Goal: Information Seeking & Learning: Learn about a topic

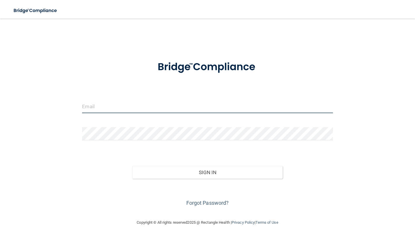
type input "[PERSON_NAME][EMAIL_ADDRESS][DOMAIN_NAME]"
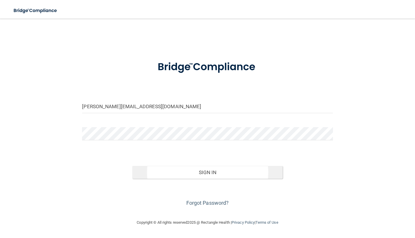
click at [150, 168] on button "Sign In" at bounding box center [207, 172] width 150 height 13
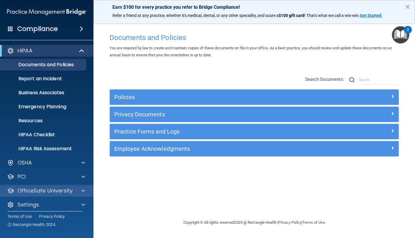
click at [36, 186] on div "OfficeSafe University" at bounding box center [47, 191] width 94 height 12
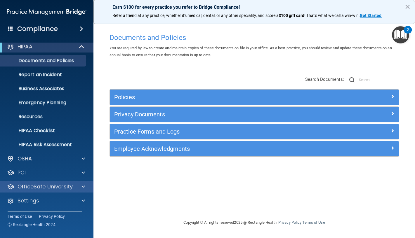
click at [50, 188] on p "OfficeSafe University" at bounding box center [45, 186] width 55 height 7
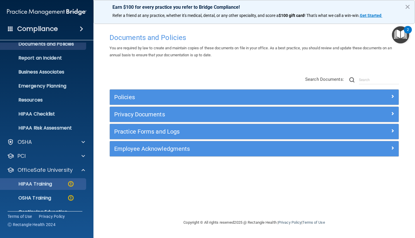
scroll to position [37, 0]
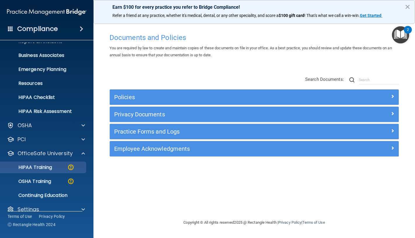
click at [46, 167] on p "HIPAA Training" at bounding box center [28, 168] width 48 height 6
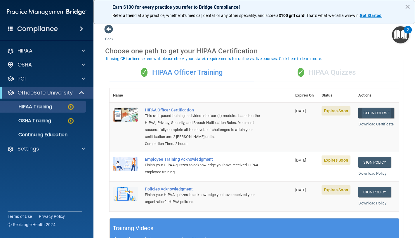
click at [363, 110] on link "Begin Course" at bounding box center [376, 113] width 36 height 11
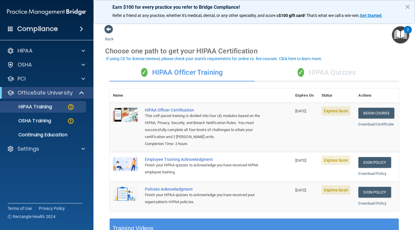
click at [301, 71] on span "✓" at bounding box center [300, 72] width 6 height 9
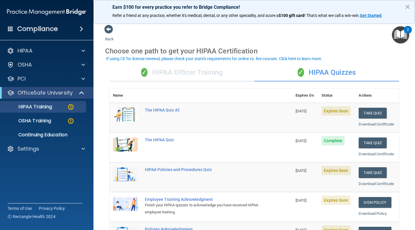
click at [301, 71] on span "✓" at bounding box center [300, 72] width 6 height 9
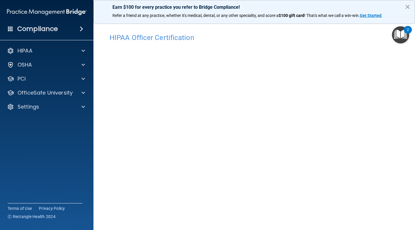
click at [405, 5] on button "×" at bounding box center [407, 6] width 6 height 9
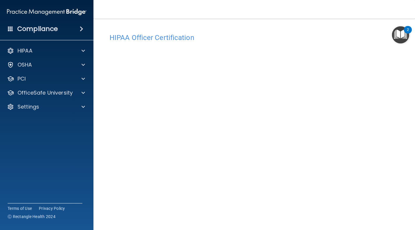
scroll to position [14, 0]
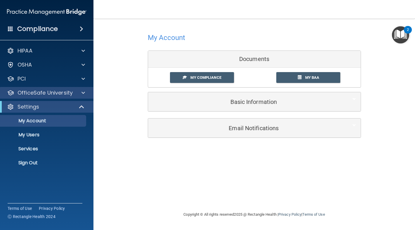
click at [24, 91] on p "OfficeSafe University" at bounding box center [45, 92] width 55 height 7
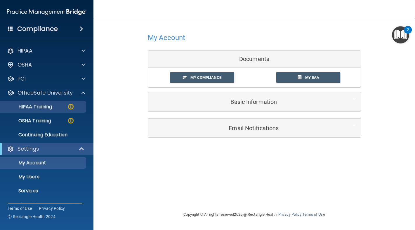
click at [36, 108] on p "HIPAA Training" at bounding box center [28, 107] width 48 height 6
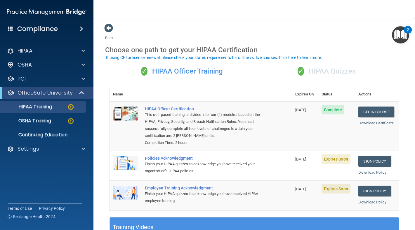
scroll to position [8, 0]
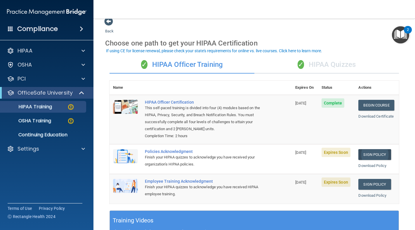
click at [384, 154] on link "Sign Policy" at bounding box center [374, 154] width 32 height 11
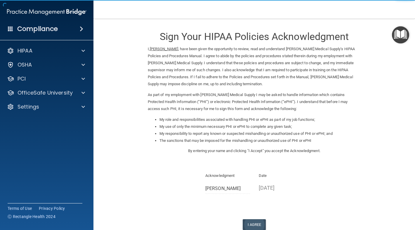
click at [248, 219] on button "I Agree" at bounding box center [253, 224] width 23 height 11
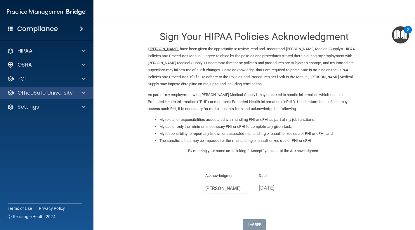
click at [63, 98] on div "OfficeSafe University" at bounding box center [47, 93] width 94 height 12
click at [57, 94] on p "OfficeSafe University" at bounding box center [45, 92] width 55 height 7
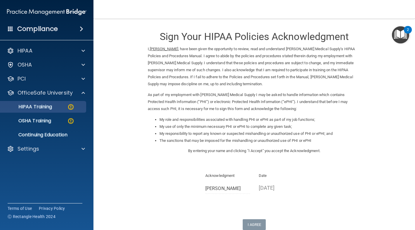
click at [50, 110] on link "HIPAA Training" at bounding box center [40, 107] width 92 height 12
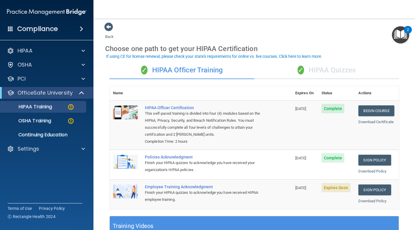
scroll to position [4, 0]
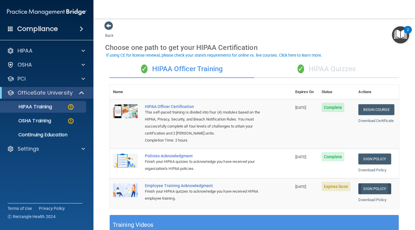
click at [368, 183] on link "Sign Policy" at bounding box center [374, 188] width 32 height 11
click at [200, 19] on main "Back Choose one path to get your HIPAA Certification ✓ HIPAA Officer Training ✓…" at bounding box center [253, 124] width 321 height 211
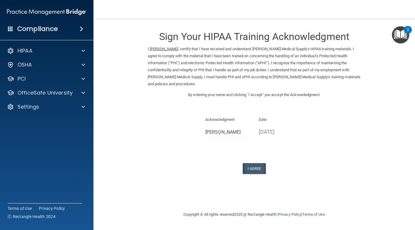
click at [258, 163] on button "I Agree" at bounding box center [253, 168] width 23 height 11
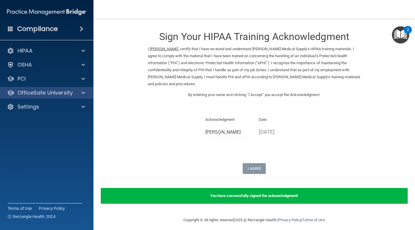
click at [65, 93] on p "OfficeSafe University" at bounding box center [45, 92] width 55 height 7
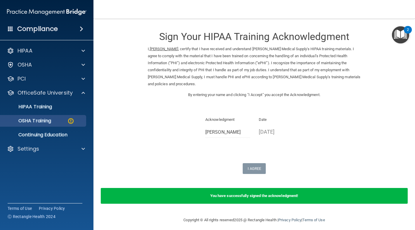
click at [64, 125] on link "OSHA Training" at bounding box center [40, 121] width 92 height 12
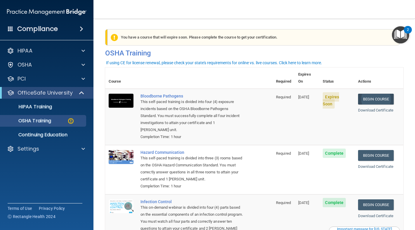
click at [369, 94] on link "Begin Course" at bounding box center [376, 99] width 36 height 11
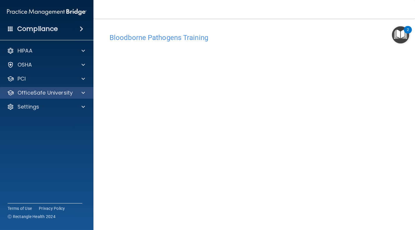
click at [65, 94] on p "OfficeSafe University" at bounding box center [45, 92] width 55 height 7
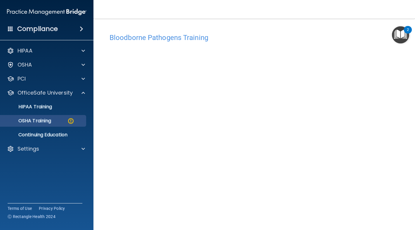
click at [64, 117] on link "OSHA Training" at bounding box center [40, 121] width 92 height 12
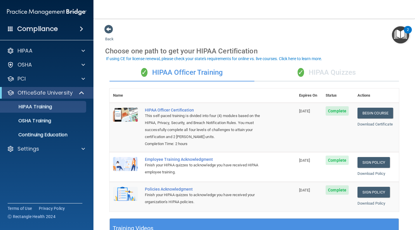
click at [316, 72] on div "✓ HIPAA Quizzes" at bounding box center [326, 73] width 145 height 18
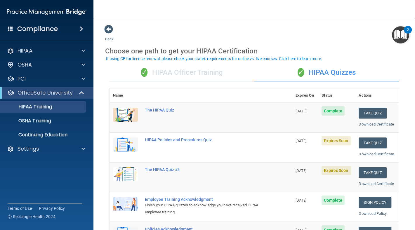
scroll to position [17, 0]
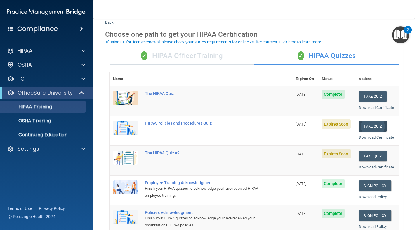
click at [364, 126] on button "Take Quiz" at bounding box center [372, 126] width 28 height 11
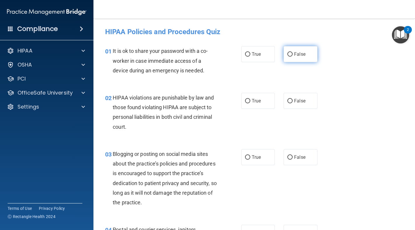
click at [294, 56] on span "False" at bounding box center [299, 54] width 11 height 6
click at [292, 56] on input "False" at bounding box center [289, 54] width 5 height 4
radio input "true"
click at [259, 97] on label "True" at bounding box center [258, 101] width 34 height 16
click at [250, 99] on input "True" at bounding box center [247, 101] width 5 height 4
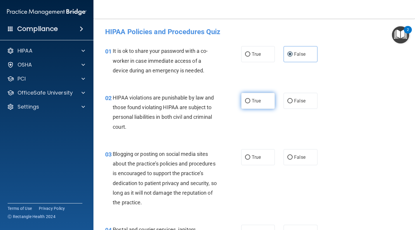
radio input "true"
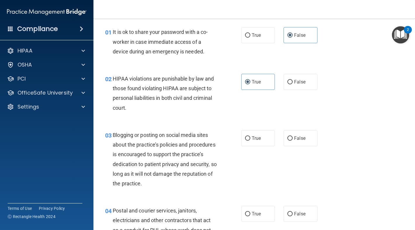
scroll to position [20, 0]
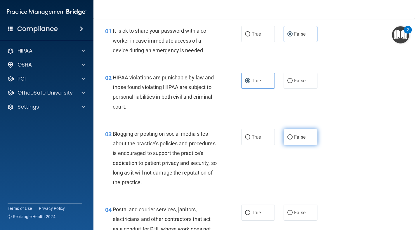
click at [287, 130] on label "False" at bounding box center [300, 137] width 34 height 16
click at [287, 135] on input "False" at bounding box center [289, 137] width 5 height 4
radio input "true"
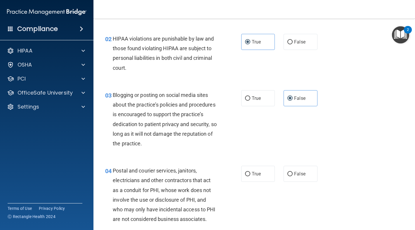
scroll to position [76, 0]
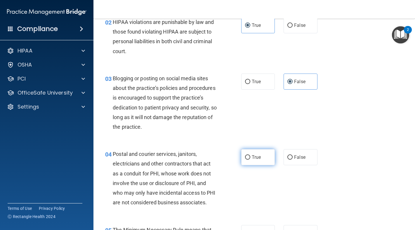
click at [270, 150] on label "True" at bounding box center [258, 157] width 34 height 16
click at [250, 155] on input "True" at bounding box center [247, 157] width 5 height 4
radio input "true"
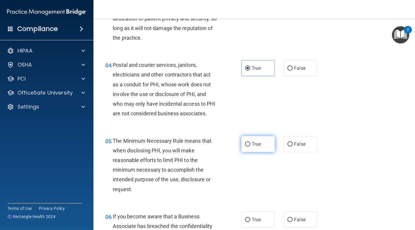
click at [267, 149] on label "True" at bounding box center [258, 144] width 34 height 16
click at [250, 146] on input "True" at bounding box center [247, 144] width 5 height 4
radio input "true"
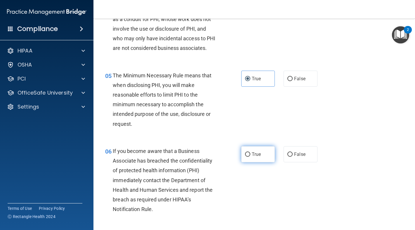
click at [264, 160] on label "True" at bounding box center [258, 154] width 34 height 16
click at [250, 157] on input "True" at bounding box center [247, 154] width 5 height 4
radio input "true"
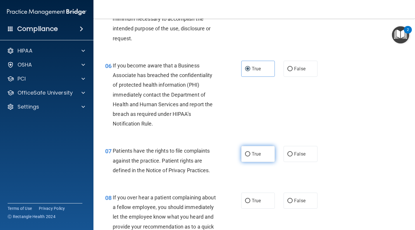
click at [266, 159] on label "True" at bounding box center [258, 154] width 34 height 16
click at [250, 156] on input "True" at bounding box center [247, 154] width 5 height 4
radio input "true"
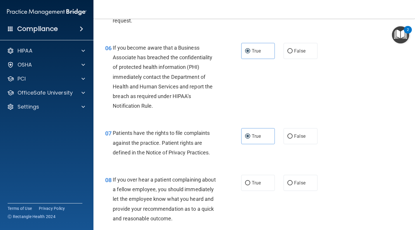
scroll to position [350, 0]
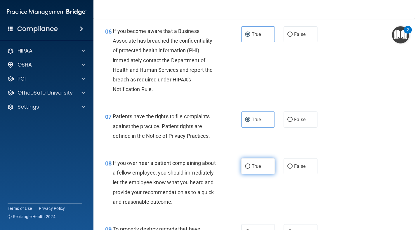
click at [262, 170] on label "True" at bounding box center [258, 166] width 34 height 16
click at [250, 169] on input "True" at bounding box center [247, 166] width 5 height 4
radio input "true"
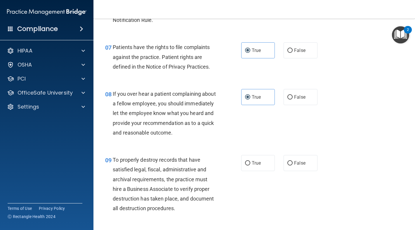
scroll to position [433, 0]
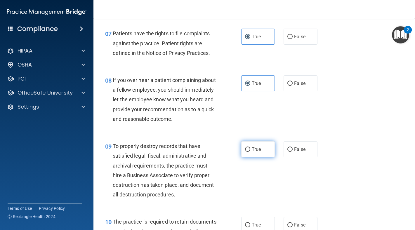
click at [263, 157] on label "True" at bounding box center [258, 149] width 34 height 16
click at [250, 152] on input "True" at bounding box center [247, 149] width 5 height 4
radio input "true"
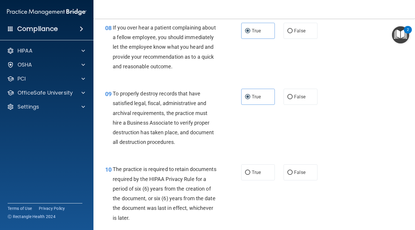
scroll to position [502, 0]
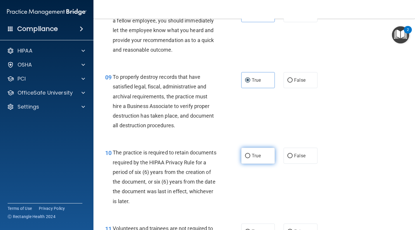
click at [263, 164] on label "True" at bounding box center [258, 156] width 34 height 16
click at [250, 158] on input "True" at bounding box center [247, 156] width 5 height 4
radio input "true"
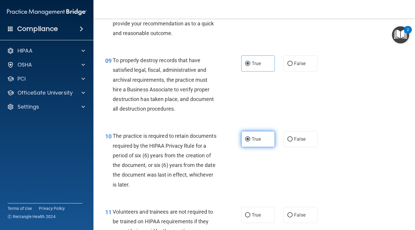
scroll to position [562, 0]
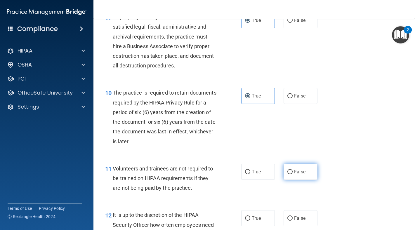
click at [284, 180] on label "False" at bounding box center [300, 172] width 34 height 16
click at [287, 174] on input "False" at bounding box center [289, 172] width 5 height 4
radio input "true"
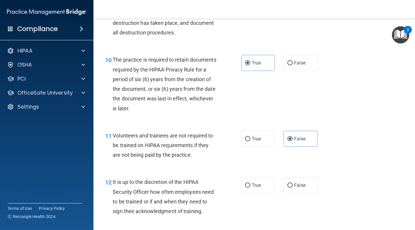
scroll to position [605, 0]
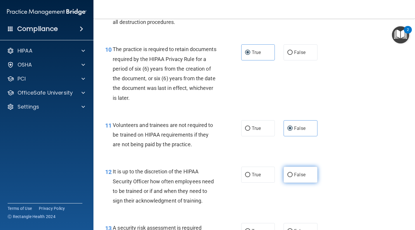
click at [284, 183] on label "False" at bounding box center [300, 175] width 34 height 16
click at [287, 177] on input "False" at bounding box center [289, 175] width 5 height 4
radio input "true"
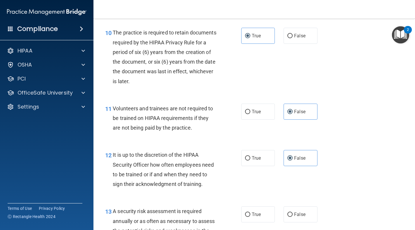
scroll to position [685, 0]
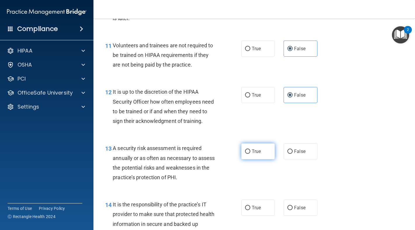
click at [272, 159] on label "True" at bounding box center [258, 151] width 34 height 16
click at [250, 154] on input "True" at bounding box center [247, 151] width 5 height 4
radio input "true"
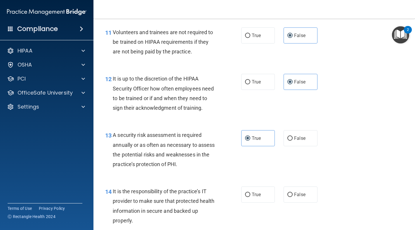
scroll to position [710, 0]
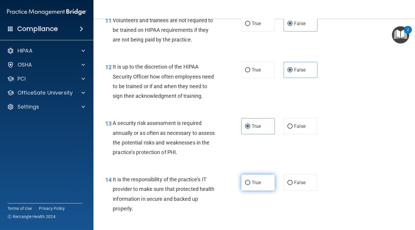
click at [253, 185] on span "True" at bounding box center [256, 183] width 9 height 6
click at [250, 185] on input "True" at bounding box center [247, 183] width 5 height 4
radio input "true"
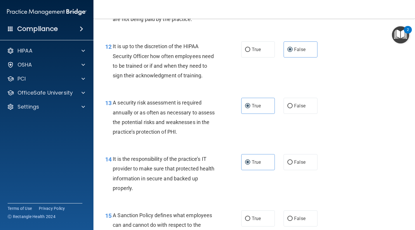
scroll to position [830, 0]
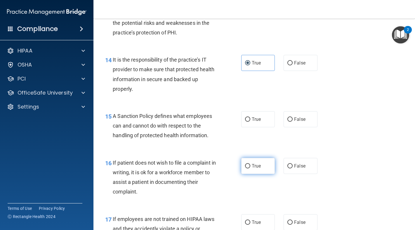
click at [254, 174] on label "True" at bounding box center [258, 166] width 34 height 16
click at [250, 168] on input "True" at bounding box center [247, 166] width 5 height 4
radio input "true"
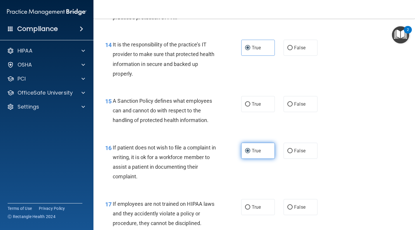
scroll to position [883, 0]
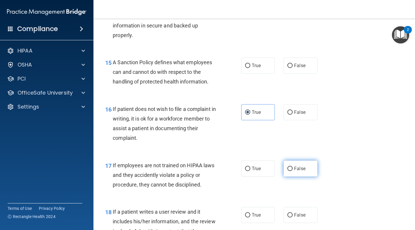
click at [297, 177] on label "False" at bounding box center [300, 168] width 34 height 16
click at [292, 171] on input "False" at bounding box center [289, 169] width 5 height 4
radio input "true"
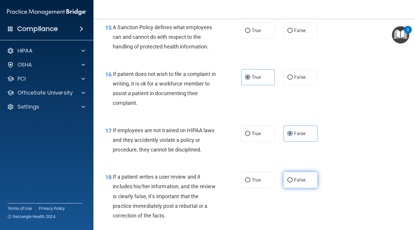
scroll to position [935, 0]
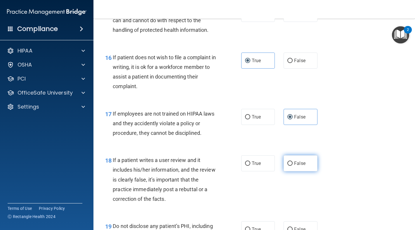
click at [292, 171] on label "False" at bounding box center [300, 163] width 34 height 16
click at [292, 166] on input "False" at bounding box center [289, 163] width 5 height 4
radio input "true"
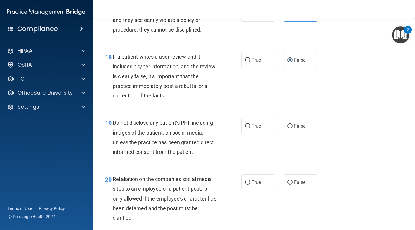
scroll to position [1053, 0]
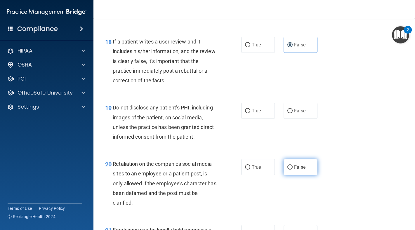
click at [284, 175] on label "False" at bounding box center [300, 167] width 34 height 16
click at [287, 170] on input "False" at bounding box center [289, 167] width 5 height 4
radio input "true"
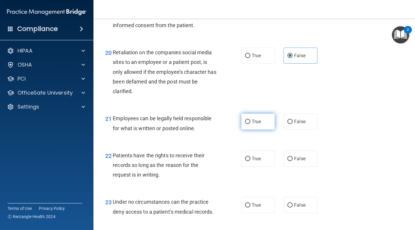
click at [265, 130] on label "True" at bounding box center [258, 122] width 34 height 16
click at [250, 124] on input "True" at bounding box center [247, 122] width 5 height 4
radio input "true"
click at [263, 166] on label "True" at bounding box center [258, 159] width 34 height 16
click at [250, 161] on input "True" at bounding box center [247, 159] width 5 height 4
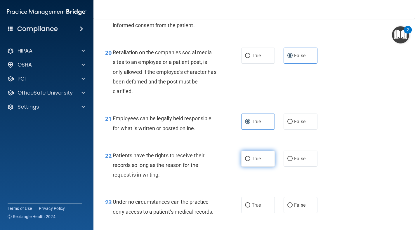
radio input "true"
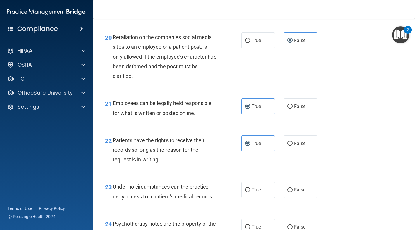
scroll to position [1198, 0]
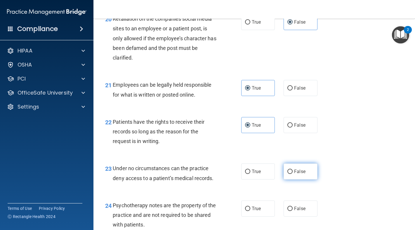
click at [294, 174] on span "False" at bounding box center [299, 172] width 11 height 6
click at [292, 174] on input "False" at bounding box center [289, 172] width 5 height 4
radio input "true"
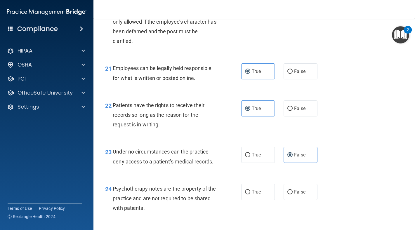
scroll to position [1232, 0]
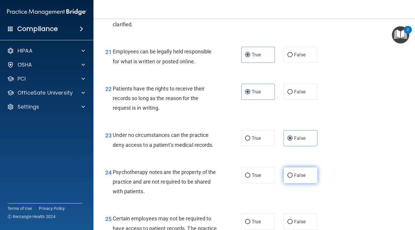
click at [288, 178] on input "False" at bounding box center [289, 175] width 5 height 4
radio input "true"
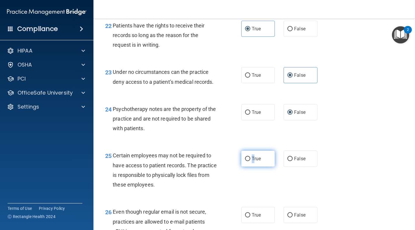
drag, startPoint x: 247, startPoint y: 169, endPoint x: 251, endPoint y: 169, distance: 3.8
click at [251, 167] on label "True" at bounding box center [258, 159] width 34 height 16
click at [250, 161] on input "True" at bounding box center [247, 159] width 5 height 4
radio input "true"
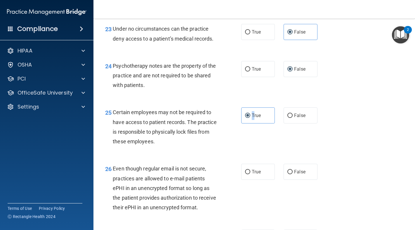
scroll to position [1346, 0]
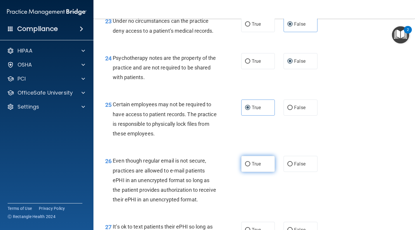
click at [252, 167] on span "True" at bounding box center [256, 164] width 9 height 6
click at [250, 166] on input "True" at bounding box center [247, 164] width 5 height 4
radio input "true"
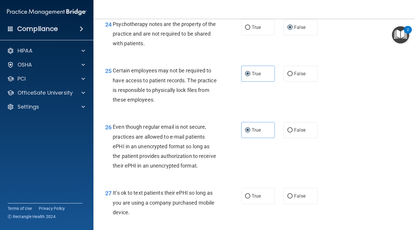
scroll to position [1437, 0]
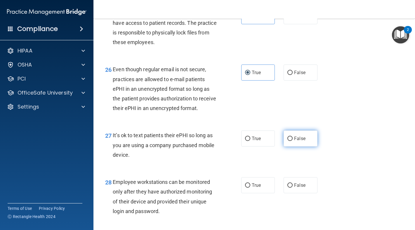
click at [291, 146] on label "False" at bounding box center [300, 138] width 34 height 16
click at [291, 141] on input "False" at bounding box center [289, 139] width 5 height 4
radio input "true"
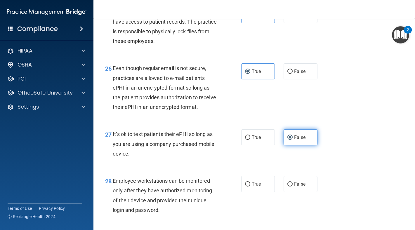
scroll to position [1453, 0]
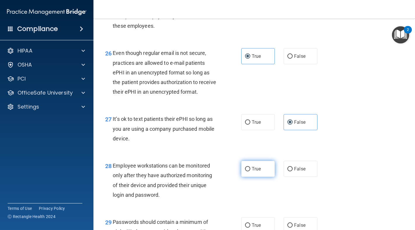
click at [247, 177] on label "True" at bounding box center [258, 169] width 34 height 16
click at [247, 171] on input "True" at bounding box center [247, 169] width 5 height 4
radio input "true"
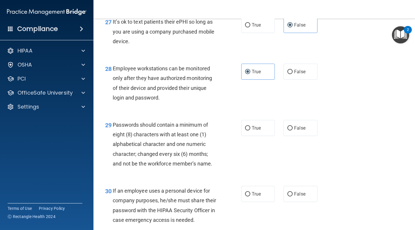
scroll to position [1569, 0]
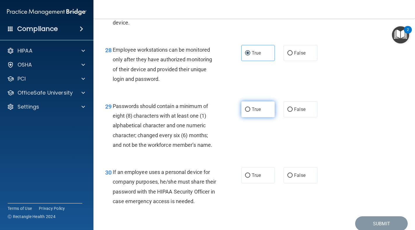
click at [254, 117] on label "True" at bounding box center [258, 109] width 34 height 16
click at [250, 112] on input "True" at bounding box center [247, 109] width 5 height 4
radio input "true"
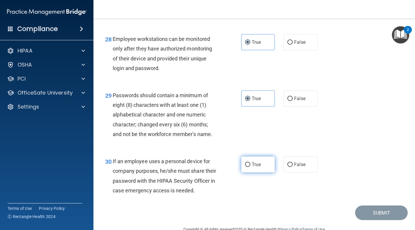
click at [252, 167] on span "True" at bounding box center [256, 165] width 9 height 6
click at [249, 167] on input "True" at bounding box center [247, 165] width 5 height 4
radio input "true"
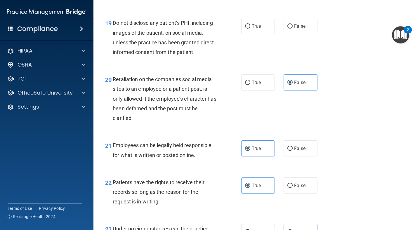
scroll to position [1054, 0]
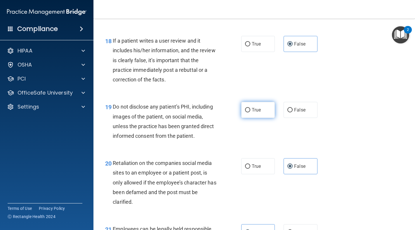
click at [252, 118] on label "True" at bounding box center [258, 110] width 34 height 16
click at [250, 112] on input "True" at bounding box center [247, 110] width 5 height 4
radio input "true"
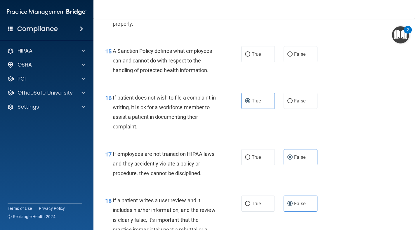
scroll to position [842, 0]
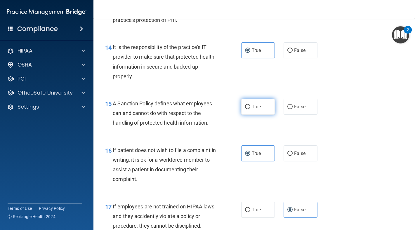
click at [258, 115] on label "True" at bounding box center [258, 107] width 34 height 16
click at [250, 109] on input "True" at bounding box center [247, 107] width 5 height 4
radio input "true"
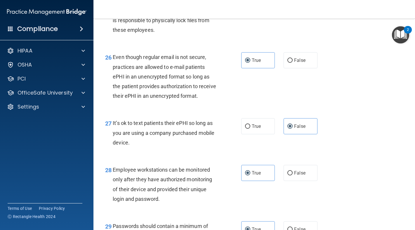
scroll to position [1624, 0]
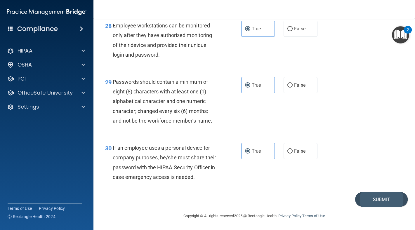
click at [373, 203] on button "Submit" at bounding box center [381, 199] width 53 height 15
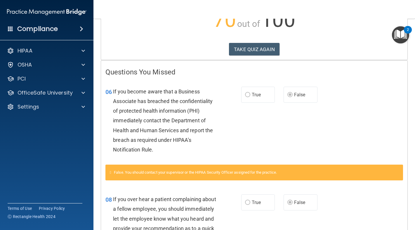
scroll to position [149, 0]
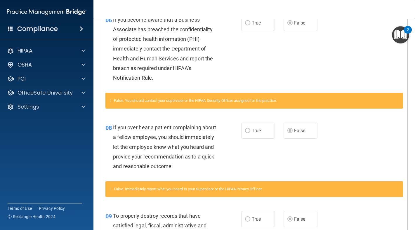
click at [259, 135] on label "True" at bounding box center [258, 131] width 34 height 16
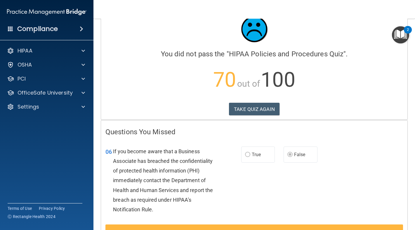
scroll to position [0, 0]
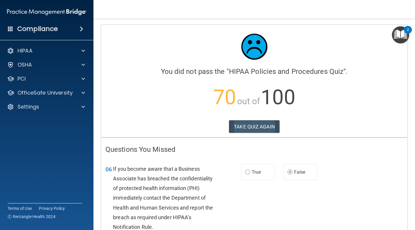
click at [264, 130] on button "TAKE QUIZ AGAIN" at bounding box center [254, 126] width 50 height 13
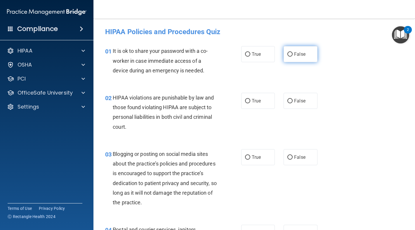
click at [288, 55] on input "False" at bounding box center [289, 54] width 5 height 4
radio input "true"
click at [259, 99] on label "True" at bounding box center [258, 101] width 34 height 16
click at [250, 99] on input "True" at bounding box center [247, 101] width 5 height 4
radio input "true"
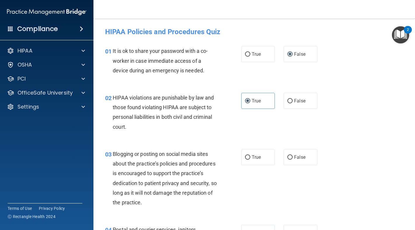
scroll to position [12, 0]
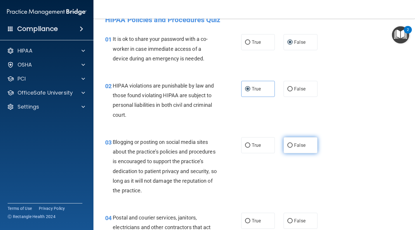
click at [285, 142] on label "False" at bounding box center [300, 145] width 34 height 16
click at [287, 143] on input "False" at bounding box center [289, 145] width 5 height 4
radio input "true"
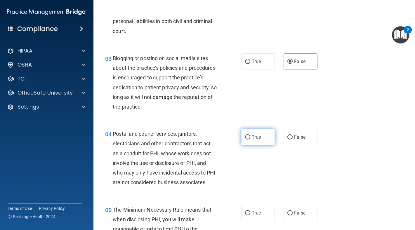
click at [263, 140] on label "True" at bounding box center [258, 137] width 34 height 16
click at [250, 139] on input "True" at bounding box center [247, 137] width 5 height 4
radio input "true"
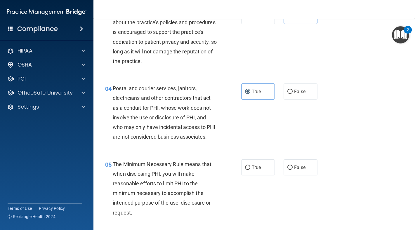
scroll to position [142, 0]
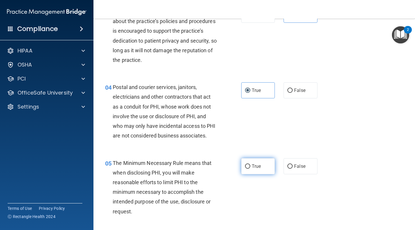
click at [263, 170] on label "True" at bounding box center [258, 166] width 34 height 16
click at [250, 169] on input "True" at bounding box center [247, 166] width 5 height 4
radio input "true"
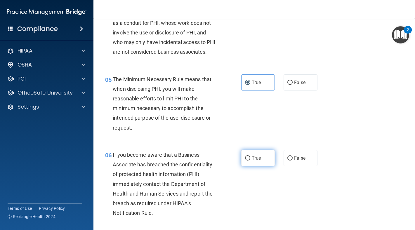
click at [263, 166] on label "True" at bounding box center [258, 158] width 34 height 16
click at [250, 160] on input "True" at bounding box center [247, 158] width 5 height 4
radio input "true"
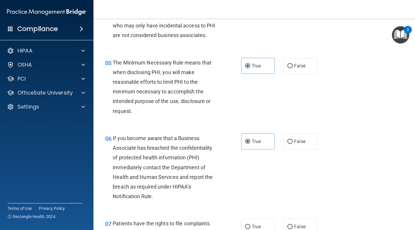
scroll to position [323, 0]
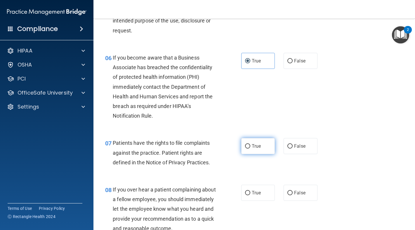
click at [260, 154] on label "True" at bounding box center [258, 146] width 34 height 16
click at [250, 149] on input "True" at bounding box center [247, 146] width 5 height 4
radio input "true"
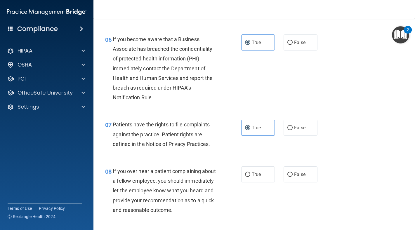
scroll to position [354, 0]
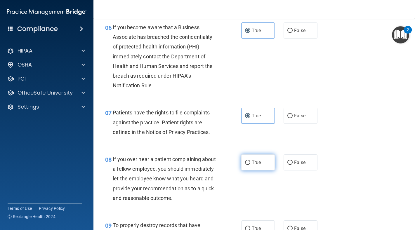
click at [259, 166] on label "True" at bounding box center [258, 162] width 34 height 16
click at [250, 165] on input "True" at bounding box center [247, 162] width 5 height 4
radio input "true"
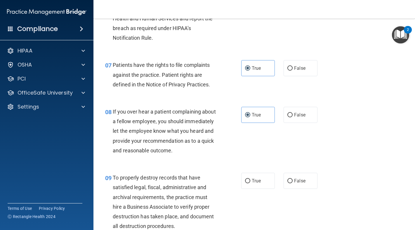
scroll to position [418, 0]
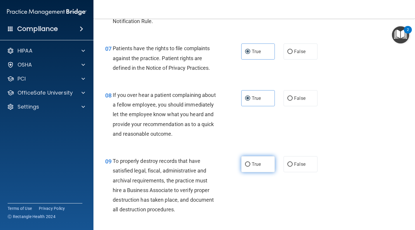
click at [259, 172] on label "True" at bounding box center [258, 164] width 34 height 16
click at [250, 167] on input "True" at bounding box center [247, 164] width 5 height 4
radio input "true"
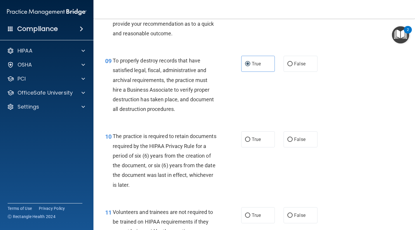
scroll to position [535, 0]
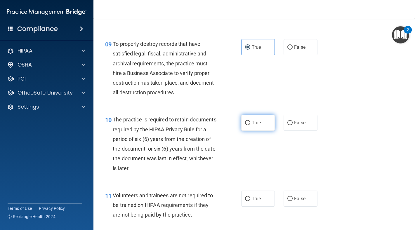
click at [261, 131] on label "True" at bounding box center [258, 123] width 34 height 16
click at [250, 125] on input "True" at bounding box center [247, 123] width 5 height 4
radio input "true"
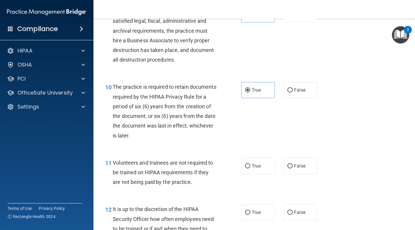
scroll to position [581, 0]
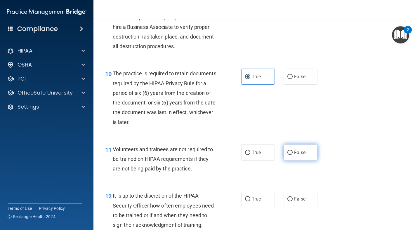
click at [283, 160] on label "False" at bounding box center [300, 152] width 34 height 16
click at [287, 155] on input "False" at bounding box center [289, 153] width 5 height 4
radio input "true"
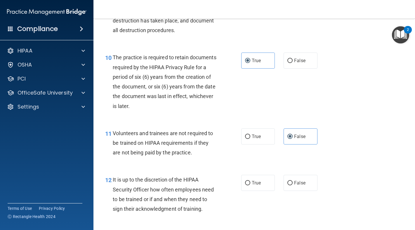
scroll to position [608, 0]
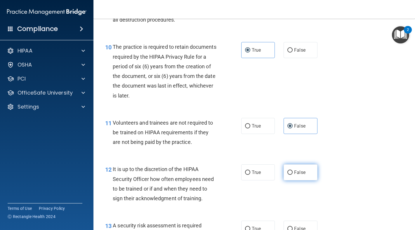
click at [288, 180] on label "False" at bounding box center [300, 172] width 34 height 16
click at [288, 175] on input "False" at bounding box center [289, 172] width 5 height 4
radio input "true"
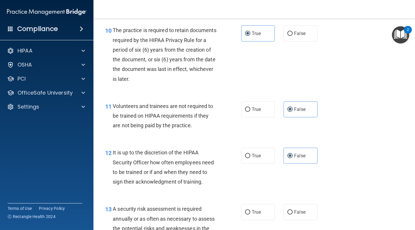
scroll to position [724, 0]
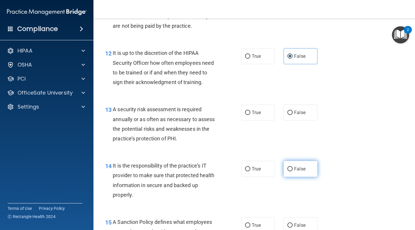
click at [288, 171] on input "False" at bounding box center [289, 169] width 5 height 4
radio input "true"
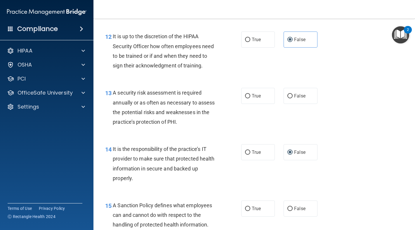
scroll to position [762, 0]
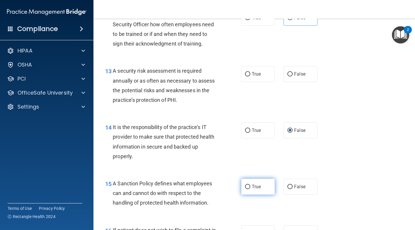
click at [269, 195] on label "True" at bounding box center [258, 187] width 34 height 16
click at [250, 189] on input "True" at bounding box center [247, 187] width 5 height 4
radio input "true"
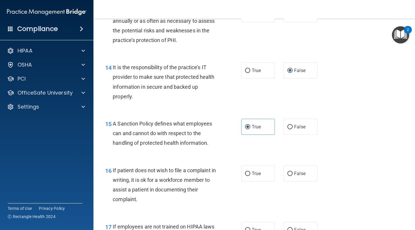
scroll to position [823, 0]
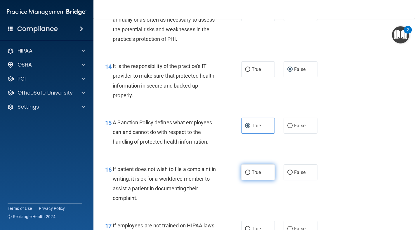
click at [268, 180] on label "True" at bounding box center [258, 172] width 34 height 16
click at [250, 175] on input "True" at bounding box center [247, 172] width 5 height 4
radio input "true"
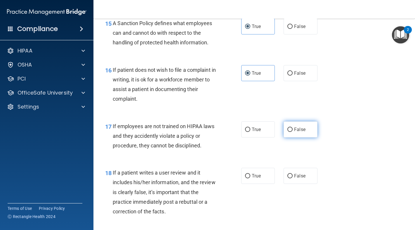
click at [288, 132] on input "False" at bounding box center [289, 130] width 5 height 4
radio input "true"
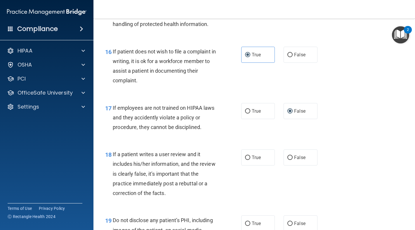
scroll to position [984, 0]
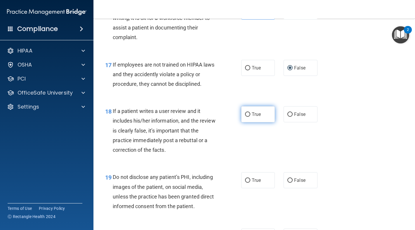
click at [266, 122] on label "True" at bounding box center [258, 114] width 34 height 16
click at [250, 117] on input "True" at bounding box center [247, 114] width 5 height 4
radio input "true"
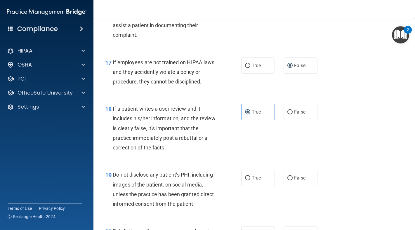
scroll to position [1065, 0]
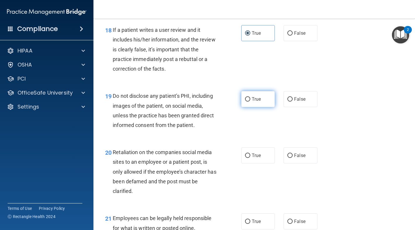
click at [256, 107] on label "True" at bounding box center [258, 99] width 34 height 16
click at [250, 102] on input "True" at bounding box center [247, 99] width 5 height 4
radio input "true"
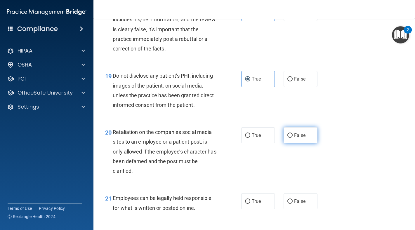
click at [298, 138] on span "False" at bounding box center [299, 135] width 11 height 6
click at [292, 138] on input "False" at bounding box center [289, 135] width 5 height 4
radio input "true"
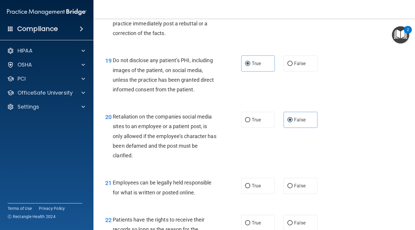
scroll to position [1140, 0]
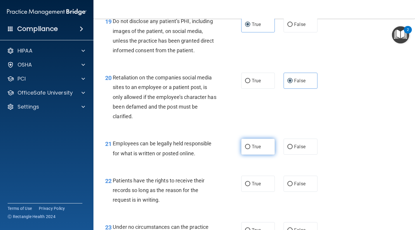
click at [263, 155] on label "True" at bounding box center [258, 147] width 34 height 16
click at [250, 149] on input "True" at bounding box center [247, 147] width 5 height 4
radio input "true"
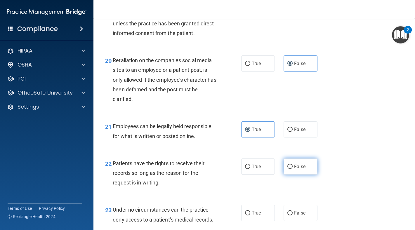
click at [289, 169] on input "False" at bounding box center [289, 167] width 5 height 4
radio input "true"
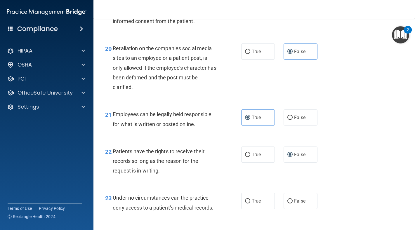
scroll to position [1186, 0]
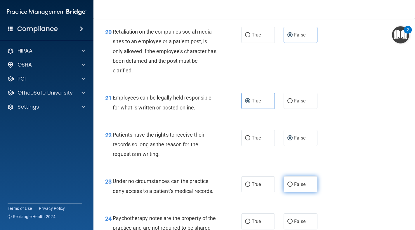
click at [299, 187] on span "False" at bounding box center [299, 184] width 11 height 6
click at [292, 187] on input "False" at bounding box center [289, 184] width 5 height 4
radio input "true"
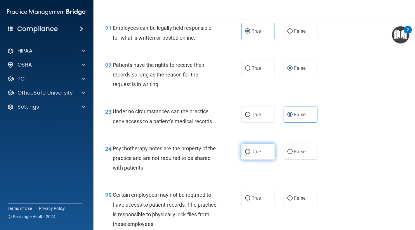
click at [268, 160] on label "True" at bounding box center [258, 152] width 34 height 16
click at [250, 154] on input "True" at bounding box center [247, 152] width 5 height 4
radio input "true"
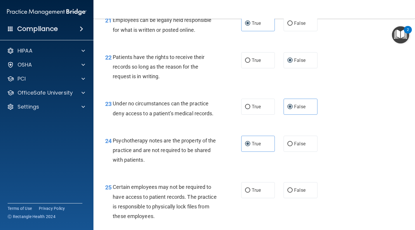
scroll to position [1282, 0]
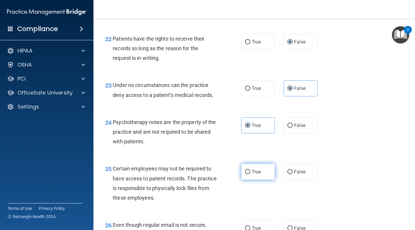
click at [265, 180] on label "True" at bounding box center [258, 172] width 34 height 16
click at [250, 174] on input "True" at bounding box center [247, 172] width 5 height 4
radio input "true"
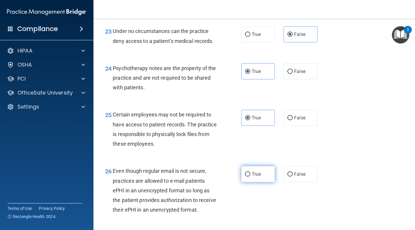
scroll to position [1348, 0]
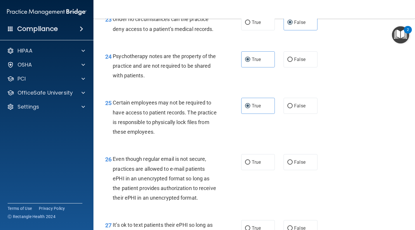
click at [275, 170] on div "True False" at bounding box center [281, 162] width 81 height 16
click at [279, 170] on div "True False" at bounding box center [281, 162] width 81 height 16
drag, startPoint x: 281, startPoint y: 178, endPoint x: 284, endPoint y: 178, distance: 3.2
click at [284, 170] on label "False" at bounding box center [300, 162] width 34 height 16
click at [287, 165] on input "False" at bounding box center [289, 162] width 5 height 4
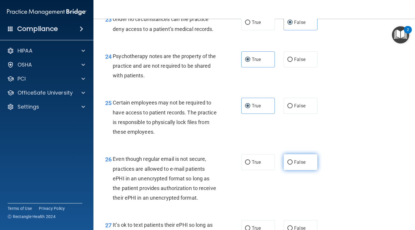
radio input "true"
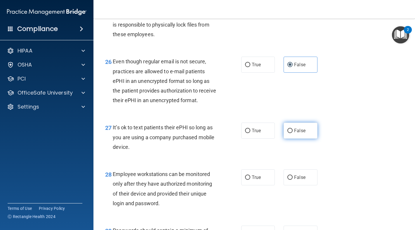
click at [287, 133] on input "False" at bounding box center [289, 131] width 5 height 4
radio input "true"
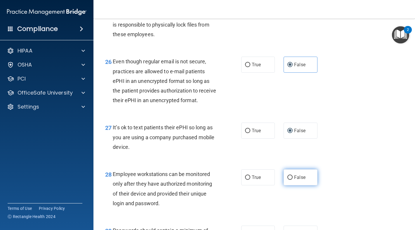
scroll to position [1464, 0]
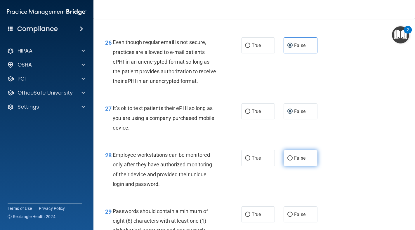
click at [285, 166] on label "False" at bounding box center [300, 158] width 34 height 16
click at [287, 160] on input "False" at bounding box center [289, 158] width 5 height 4
radio input "true"
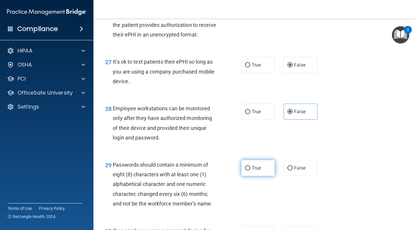
click at [260, 176] on label "True" at bounding box center [258, 168] width 34 height 16
click at [250, 170] on input "True" at bounding box center [247, 168] width 5 height 4
radio input "true"
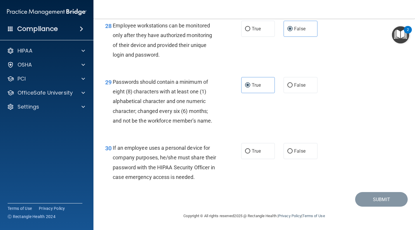
scroll to position [1596, 0]
click at [291, 161] on div "30 If an employee uses a personal device for company purposes, he/she must shar…" at bounding box center [254, 164] width 307 height 56
click at [289, 159] on label "False" at bounding box center [300, 151] width 34 height 16
click at [289, 153] on input "False" at bounding box center [289, 151] width 5 height 4
radio input "true"
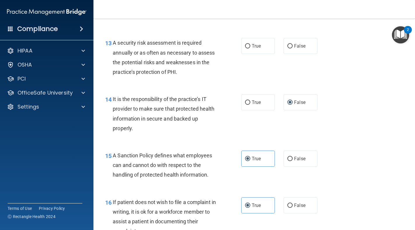
scroll to position [774, 0]
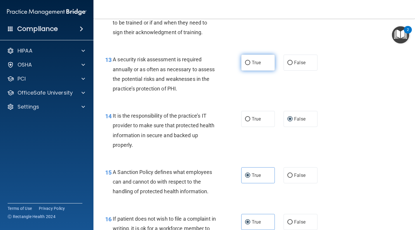
click at [252, 65] on span "True" at bounding box center [256, 63] width 9 height 6
click at [250, 65] on input "True" at bounding box center [247, 63] width 5 height 4
radio input "true"
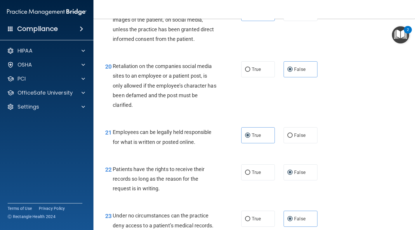
scroll to position [1624, 0]
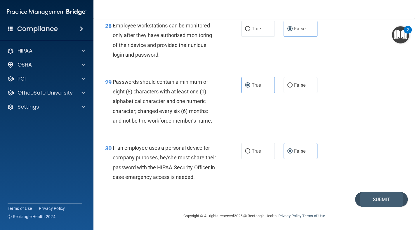
click at [374, 198] on button "Submit" at bounding box center [381, 199] width 53 height 15
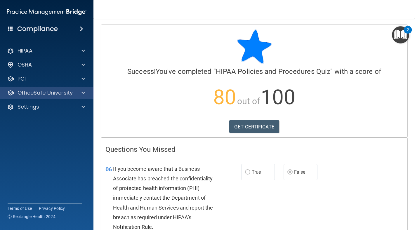
click at [75, 93] on div at bounding box center [82, 92] width 15 height 7
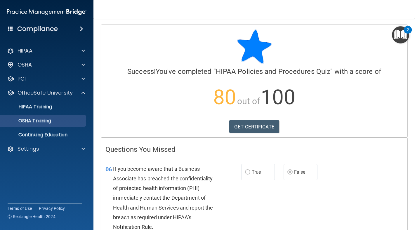
click at [66, 119] on div "OSHA Training" at bounding box center [44, 121] width 80 height 6
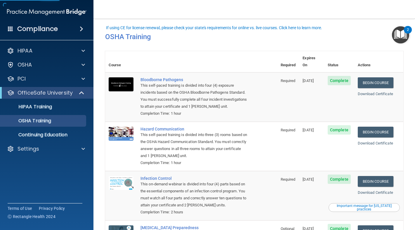
scroll to position [50, 0]
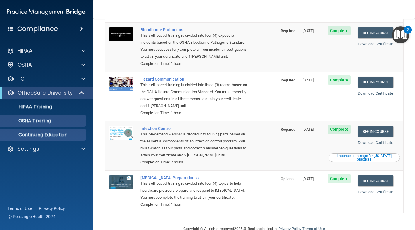
click at [54, 135] on p "Continuing Education" at bounding box center [44, 135] width 80 height 6
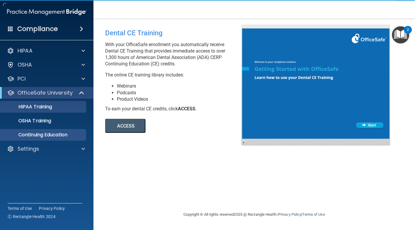
click at [57, 104] on div "HIPAA Training" at bounding box center [44, 107] width 80 height 6
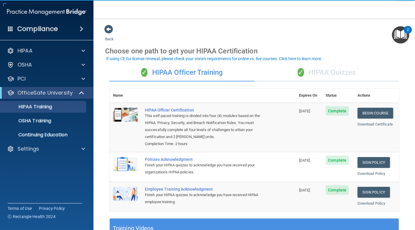
click at [302, 72] on div "✓ HIPAA Quizzes" at bounding box center [326, 73] width 145 height 18
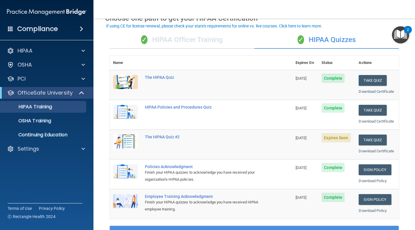
scroll to position [34, 0]
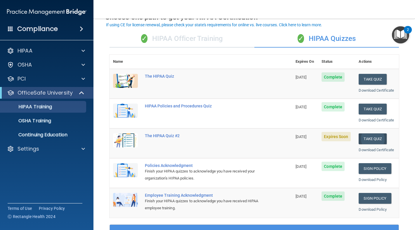
click at [373, 134] on button "Take Quiz" at bounding box center [372, 138] width 28 height 11
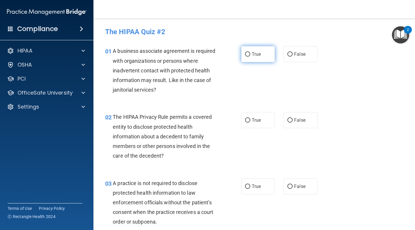
click at [252, 57] on label "True" at bounding box center [258, 54] width 34 height 16
click at [250, 57] on input "True" at bounding box center [247, 54] width 5 height 4
radio input "true"
click at [252, 118] on span "True" at bounding box center [256, 120] width 9 height 6
click at [250, 118] on input "True" at bounding box center [247, 120] width 5 height 4
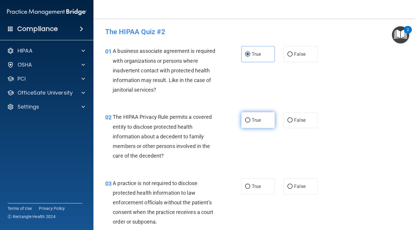
radio input "true"
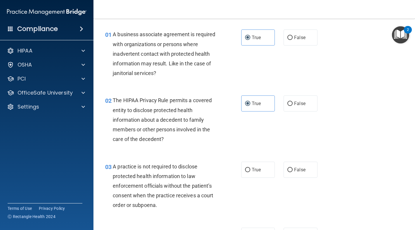
scroll to position [26, 0]
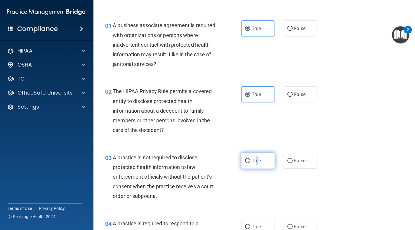
click at [255, 158] on span "True" at bounding box center [256, 161] width 9 height 6
click at [250, 159] on input "True" at bounding box center [247, 161] width 5 height 4
radio input "true"
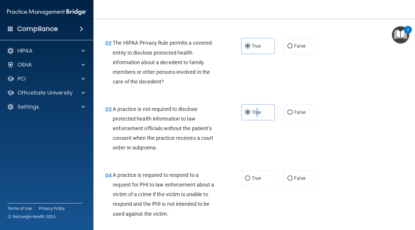
scroll to position [86, 0]
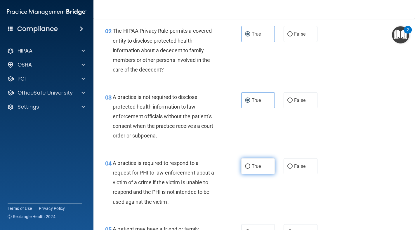
click at [252, 166] on span "True" at bounding box center [256, 166] width 9 height 6
click at [250, 166] on input "True" at bounding box center [247, 166] width 5 height 4
radio input "true"
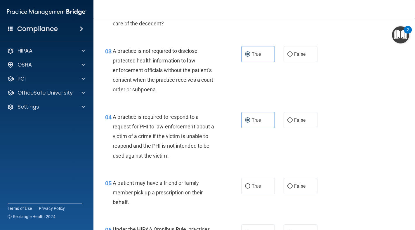
scroll to position [146, 0]
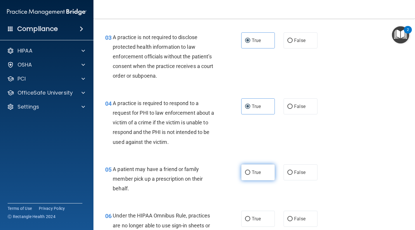
click at [252, 166] on label "True" at bounding box center [258, 172] width 34 height 16
click at [250, 170] on input "True" at bounding box center [247, 172] width 5 height 4
radio input "true"
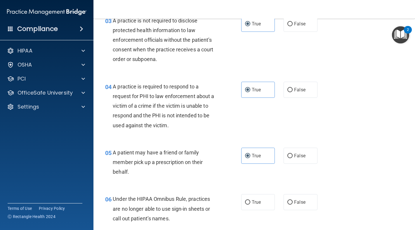
scroll to position [181, 0]
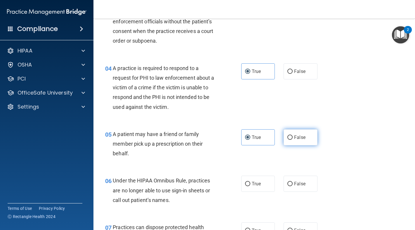
click at [292, 130] on label "False" at bounding box center [300, 137] width 34 height 16
click at [292, 135] on input "False" at bounding box center [289, 137] width 5 height 4
radio input "true"
radio input "false"
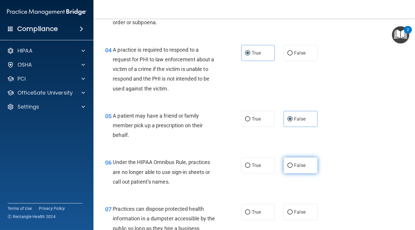
click at [287, 165] on input "False" at bounding box center [289, 165] width 5 height 4
radio input "true"
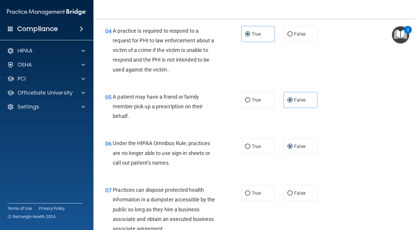
scroll to position [237, 0]
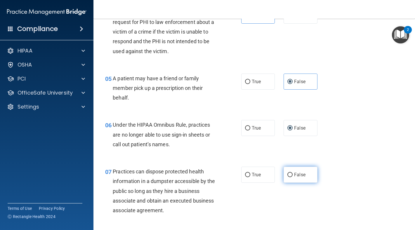
click at [284, 173] on label "False" at bounding box center [300, 175] width 34 height 16
click at [287, 173] on input "False" at bounding box center [289, 175] width 5 height 4
radio input "true"
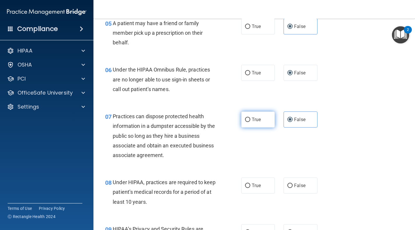
scroll to position [314, 0]
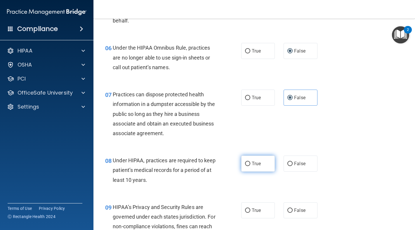
click at [259, 157] on label "True" at bounding box center [258, 164] width 34 height 16
click at [250, 162] on input "True" at bounding box center [247, 164] width 5 height 4
radio input "true"
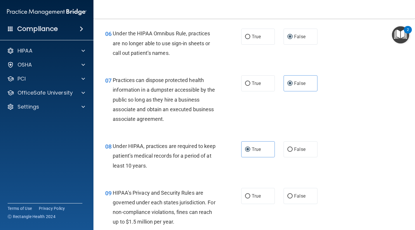
scroll to position [343, 0]
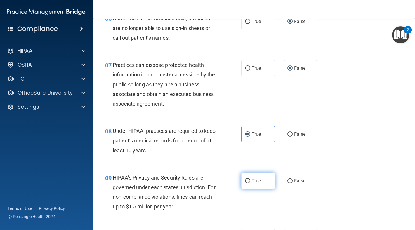
click at [260, 175] on label "True" at bounding box center [258, 181] width 34 height 16
click at [250, 179] on input "True" at bounding box center [247, 181] width 5 height 4
radio input "true"
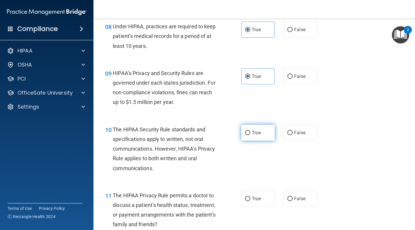
click at [252, 130] on span "True" at bounding box center [256, 133] width 9 height 6
click at [250, 131] on input "True" at bounding box center [247, 133] width 5 height 4
radio input "true"
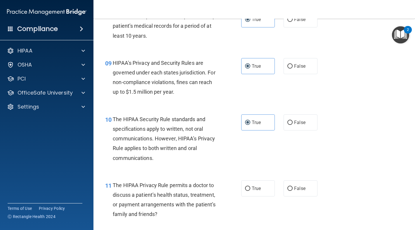
scroll to position [476, 0]
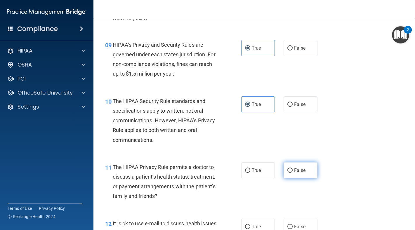
click at [284, 167] on label "False" at bounding box center [300, 170] width 34 height 16
click at [287, 168] on input "False" at bounding box center [289, 170] width 5 height 4
radio input "true"
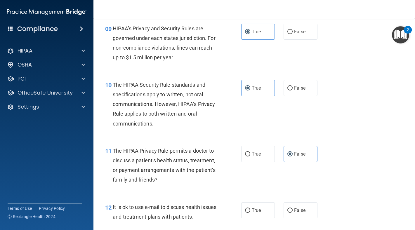
scroll to position [509, 0]
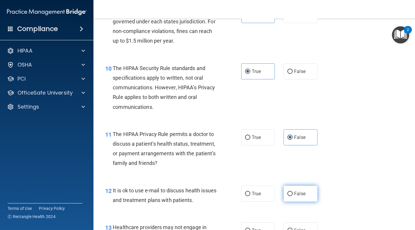
click at [300, 191] on span "False" at bounding box center [299, 194] width 11 height 6
click at [292, 192] on input "False" at bounding box center [289, 194] width 5 height 4
radio input "true"
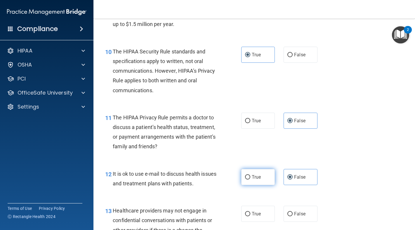
click at [261, 177] on label "True" at bounding box center [258, 177] width 34 height 16
click at [250, 177] on input "True" at bounding box center [247, 177] width 5 height 4
radio input "true"
radio input "false"
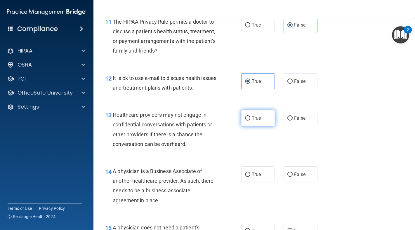
click at [241, 111] on label "True" at bounding box center [258, 118] width 34 height 16
click at [245, 116] on input "True" at bounding box center [247, 118] width 5 height 4
radio input "true"
click at [255, 167] on label "True" at bounding box center [258, 174] width 34 height 16
click at [250, 172] on input "True" at bounding box center [247, 174] width 5 height 4
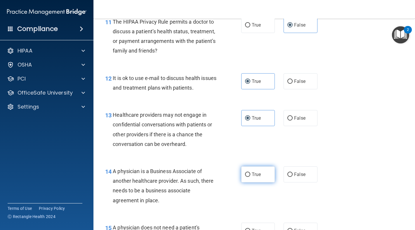
radio input "true"
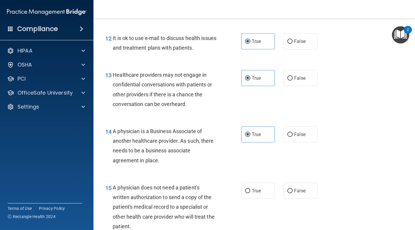
scroll to position [669, 0]
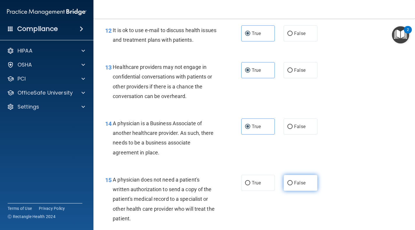
click at [287, 181] on input "False" at bounding box center [289, 183] width 5 height 4
radio input "true"
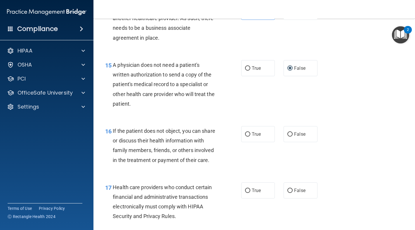
scroll to position [785, 0]
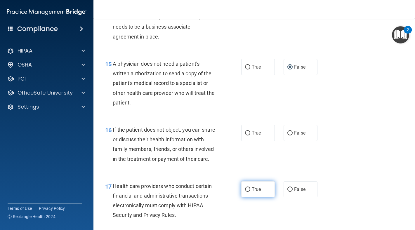
click at [263, 194] on label "True" at bounding box center [258, 189] width 34 height 16
click at [250, 192] on input "True" at bounding box center [247, 189] width 5 height 4
radio input "true"
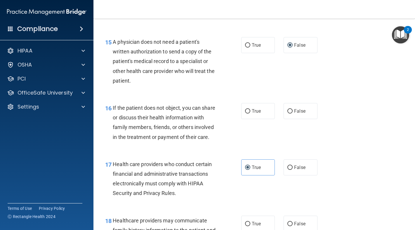
scroll to position [891, 0]
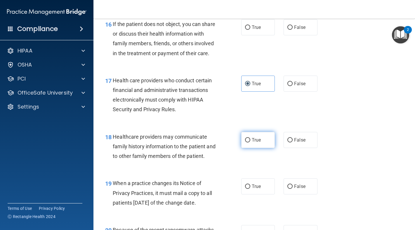
click at [269, 146] on label "True" at bounding box center [258, 140] width 34 height 16
click at [250, 142] on input "True" at bounding box center [247, 140] width 5 height 4
radio input "true"
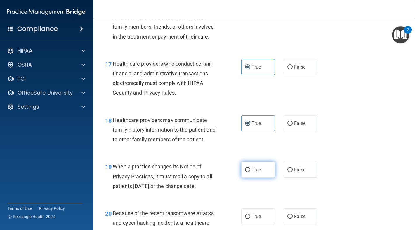
click at [265, 177] on label "True" at bounding box center [258, 170] width 34 height 16
click at [250, 172] on input "True" at bounding box center [247, 170] width 5 height 4
radio input "true"
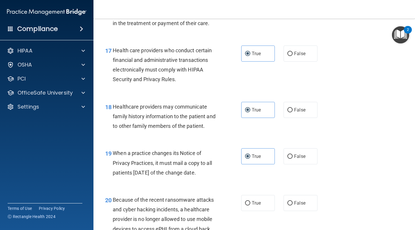
scroll to position [964, 0]
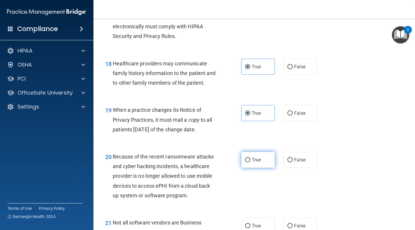
click at [256, 163] on span "True" at bounding box center [256, 160] width 9 height 6
click at [250, 162] on input "True" at bounding box center [247, 160] width 5 height 4
radio input "true"
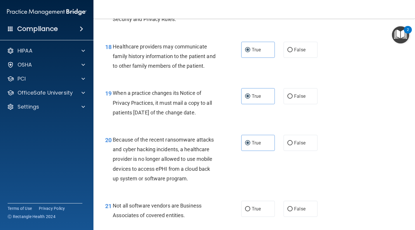
scroll to position [1077, 0]
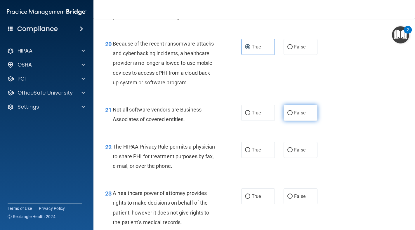
click at [284, 118] on label "False" at bounding box center [300, 113] width 34 height 16
click at [287, 115] on input "False" at bounding box center [289, 113] width 5 height 4
radio input "true"
click at [270, 119] on label "True" at bounding box center [258, 113] width 34 height 16
click at [250, 115] on input "True" at bounding box center [247, 113] width 5 height 4
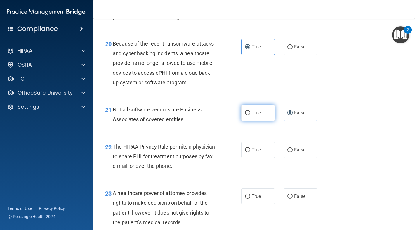
radio input "true"
radio input "false"
drag, startPoint x: 268, startPoint y: 153, endPoint x: 269, endPoint y: 150, distance: 2.9
click at [268, 151] on label "True" at bounding box center [258, 150] width 34 height 16
click at [250, 151] on input "True" at bounding box center [247, 150] width 5 height 4
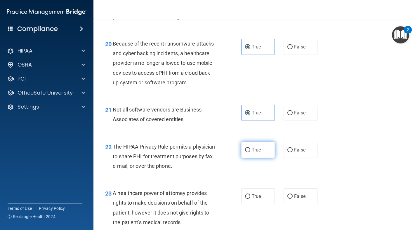
radio input "true"
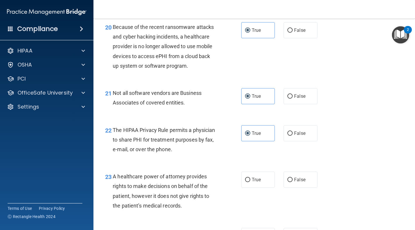
scroll to position [1105, 0]
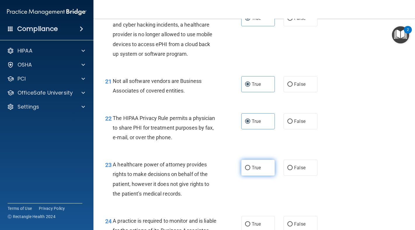
click at [261, 165] on label "True" at bounding box center [258, 168] width 34 height 16
click at [250, 166] on input "True" at bounding box center [247, 168] width 5 height 4
radio input "true"
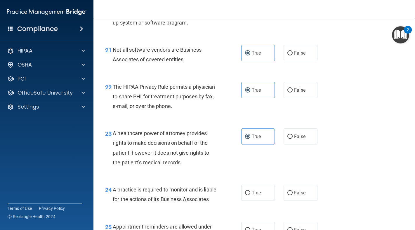
scroll to position [1138, 0]
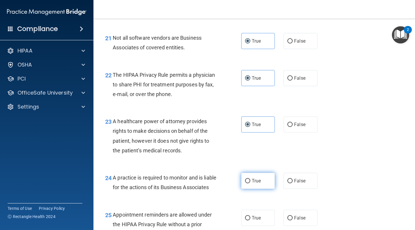
click at [258, 177] on label "True" at bounding box center [258, 181] width 34 height 16
click at [250, 179] on input "True" at bounding box center [247, 181] width 5 height 4
radio input "true"
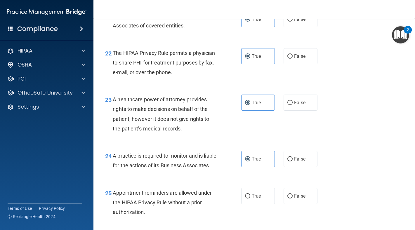
scroll to position [1182, 0]
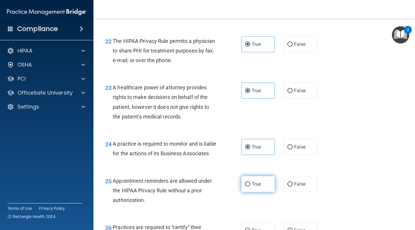
click at [257, 192] on label "True" at bounding box center [258, 184] width 34 height 16
click at [250, 186] on input "True" at bounding box center [247, 184] width 5 height 4
radio input "true"
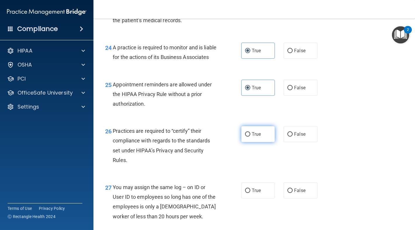
click at [254, 137] on span "True" at bounding box center [256, 134] width 9 height 6
click at [250, 137] on input "True" at bounding box center [247, 134] width 5 height 4
radio input "true"
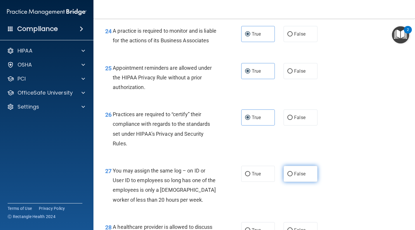
click at [287, 176] on input "False" at bounding box center [289, 174] width 5 height 4
radio input "true"
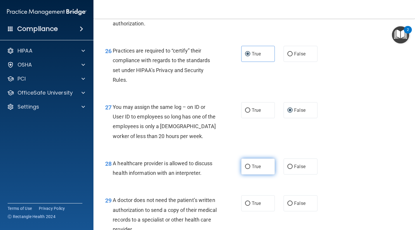
click at [266, 174] on label "True" at bounding box center [258, 166] width 34 height 16
click at [250, 169] on input "True" at bounding box center [247, 167] width 5 height 4
radio input "true"
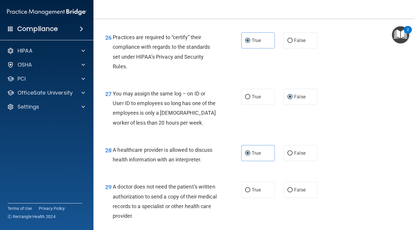
scroll to position [1389, 0]
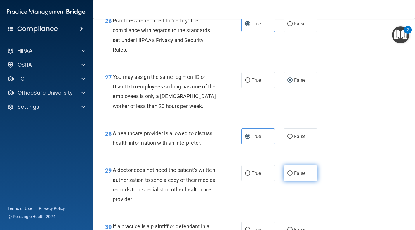
click at [283, 181] on label "False" at bounding box center [300, 173] width 34 height 16
click at [287, 176] on input "False" at bounding box center [289, 173] width 5 height 4
radio input "true"
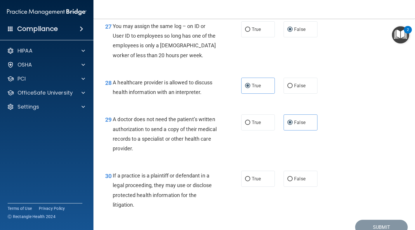
scroll to position [1456, 0]
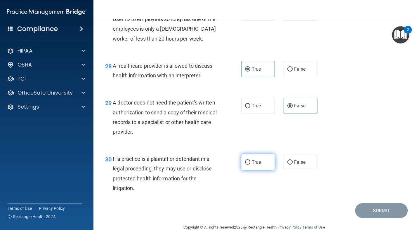
click at [245, 165] on input "True" at bounding box center [247, 162] width 5 height 4
radio input "true"
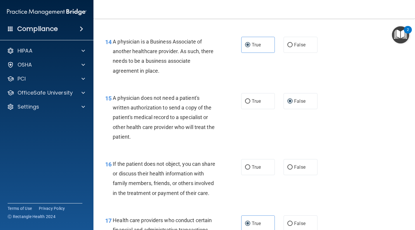
scroll to position [752, 0]
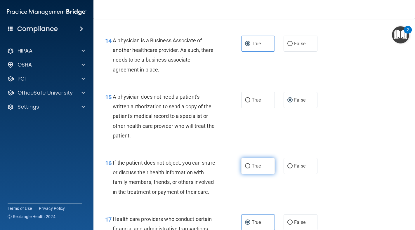
click at [260, 165] on label "True" at bounding box center [258, 166] width 34 height 16
click at [250, 165] on input "True" at bounding box center [247, 166] width 5 height 4
radio input "true"
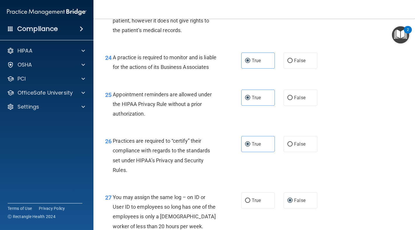
scroll to position [1479, 0]
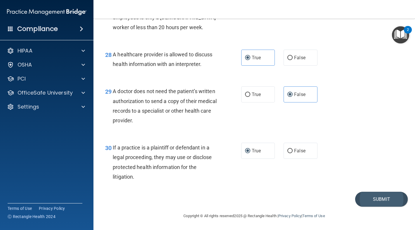
click at [387, 199] on button "Submit" at bounding box center [381, 199] width 53 height 15
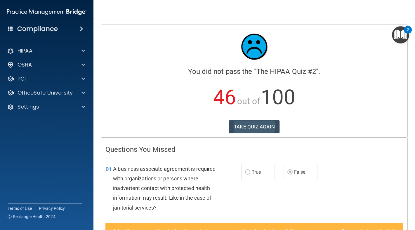
click at [255, 125] on button "TAKE QUIZ AGAIN" at bounding box center [254, 126] width 50 height 13
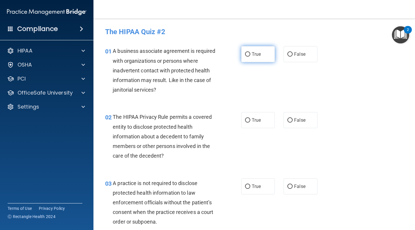
click at [256, 50] on label "True" at bounding box center [258, 54] width 34 height 16
click at [250, 52] on input "True" at bounding box center [247, 54] width 5 height 4
radio input "true"
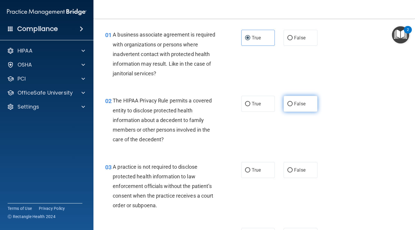
click at [289, 105] on input "False" at bounding box center [289, 104] width 5 height 4
radio input "true"
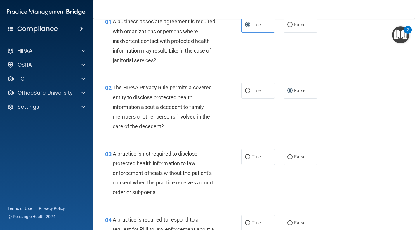
scroll to position [120, 0]
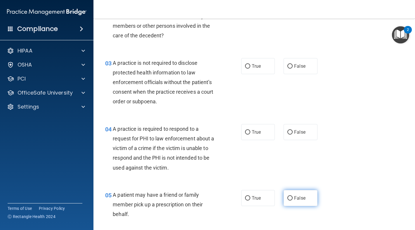
click at [293, 192] on label "False" at bounding box center [300, 198] width 34 height 16
click at [292, 196] on input "False" at bounding box center [289, 198] width 5 height 4
radio input "true"
click at [248, 128] on label "True" at bounding box center [258, 132] width 34 height 16
click at [248, 130] on input "True" at bounding box center [247, 132] width 5 height 4
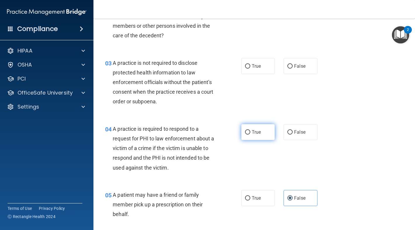
radio input "true"
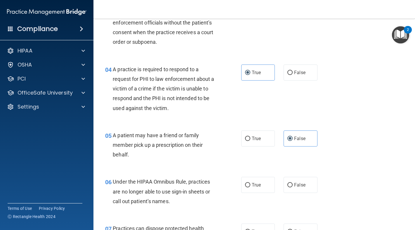
scroll to position [190, 0]
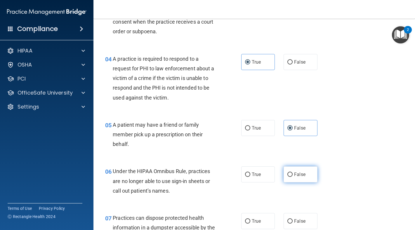
click at [299, 179] on label "False" at bounding box center [300, 174] width 34 height 16
click at [292, 177] on input "False" at bounding box center [289, 174] width 5 height 4
radio input "true"
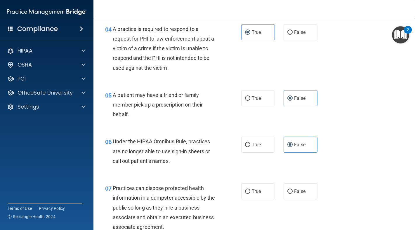
scroll to position [237, 0]
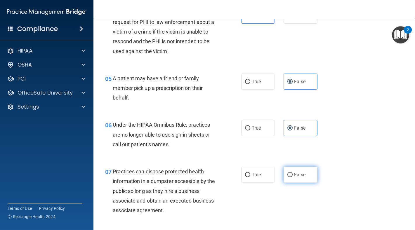
click at [298, 179] on label "False" at bounding box center [300, 175] width 34 height 16
click at [292, 177] on input "False" at bounding box center [289, 175] width 5 height 4
radio input "true"
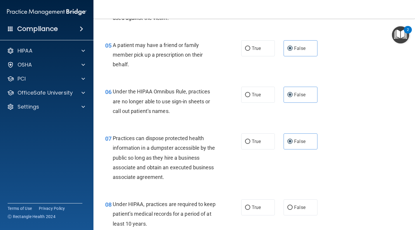
scroll to position [288, 0]
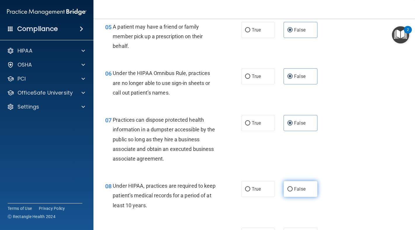
click at [296, 187] on span "False" at bounding box center [299, 189] width 11 height 6
click at [292, 187] on input "False" at bounding box center [289, 189] width 5 height 4
radio input "true"
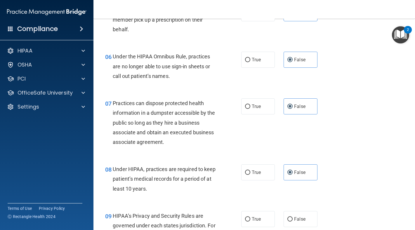
scroll to position [347, 0]
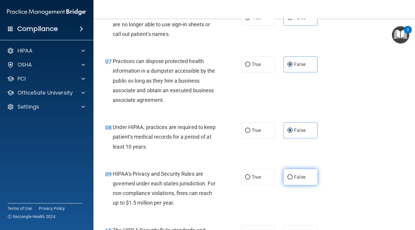
click at [289, 178] on label "False" at bounding box center [300, 177] width 34 height 16
click at [289, 178] on input "False" at bounding box center [289, 177] width 5 height 4
radio input "true"
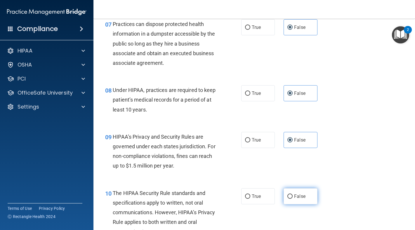
scroll to position [399, 0]
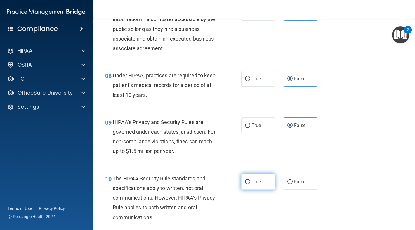
click at [263, 183] on label "True" at bounding box center [258, 182] width 34 height 16
click at [250, 183] on input "True" at bounding box center [247, 182] width 5 height 4
radio input "true"
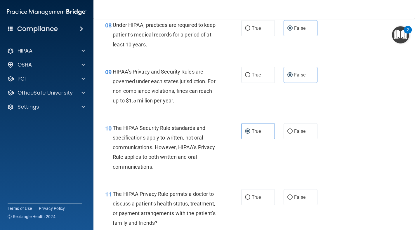
scroll to position [450, 0]
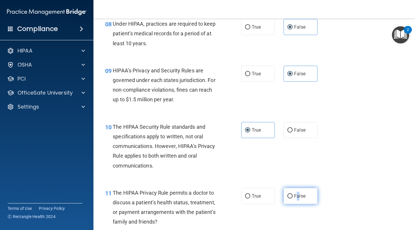
click at [296, 194] on span "False" at bounding box center [299, 196] width 11 height 6
click at [292, 194] on input "False" at bounding box center [289, 196] width 5 height 4
radio input "true"
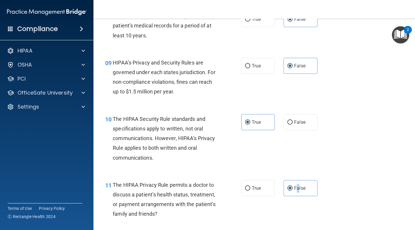
scroll to position [497, 0]
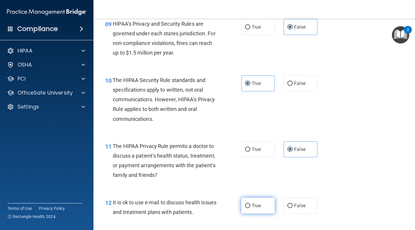
click at [255, 199] on label "True" at bounding box center [258, 206] width 34 height 16
click at [250, 204] on input "True" at bounding box center [247, 206] width 5 height 4
radio input "true"
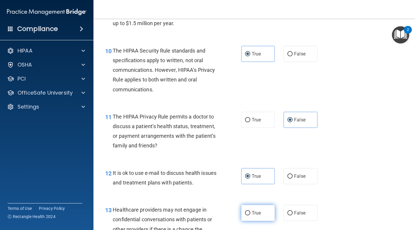
scroll to position [542, 0]
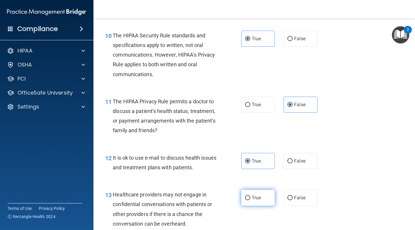
click at [254, 196] on span "True" at bounding box center [256, 198] width 9 height 6
click at [250, 196] on input "True" at bounding box center [247, 198] width 5 height 4
radio input "true"
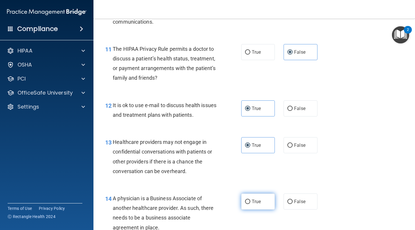
scroll to position [595, 0]
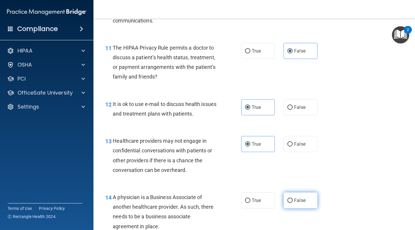
click at [290, 198] on input "False" at bounding box center [289, 200] width 5 height 4
radio input "true"
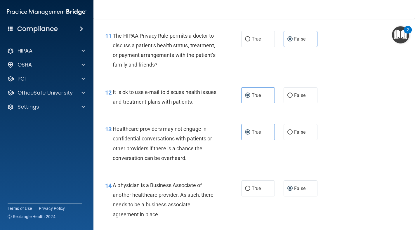
scroll to position [718, 0]
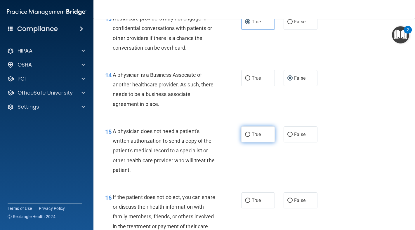
click at [261, 135] on label "True" at bounding box center [258, 134] width 34 height 16
click at [250, 135] on input "True" at bounding box center [247, 134] width 5 height 4
radio input "true"
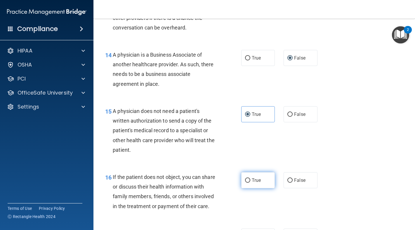
click at [254, 173] on label "True" at bounding box center [258, 180] width 34 height 16
click at [250, 178] on input "True" at bounding box center [247, 180] width 5 height 4
radio input "true"
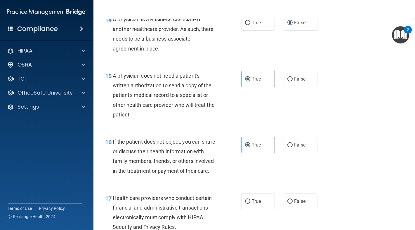
scroll to position [849, 0]
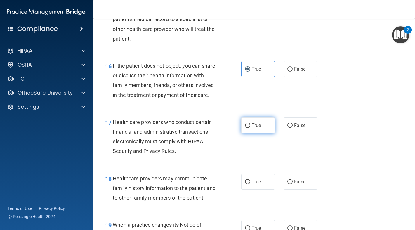
click at [256, 133] on label "True" at bounding box center [258, 125] width 34 height 16
click at [250, 128] on input "True" at bounding box center [247, 125] width 5 height 4
radio input "true"
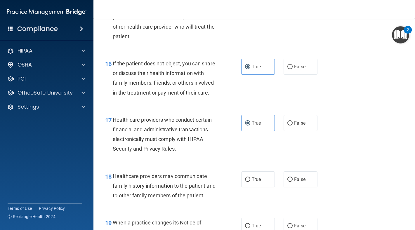
scroll to position [852, 0]
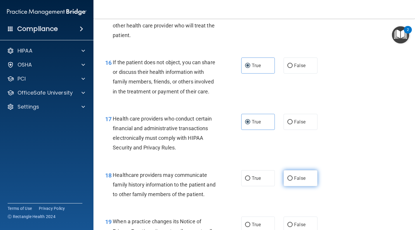
click at [293, 179] on label "False" at bounding box center [300, 178] width 34 height 16
click at [292, 179] on input "False" at bounding box center [289, 178] width 5 height 4
radio input "true"
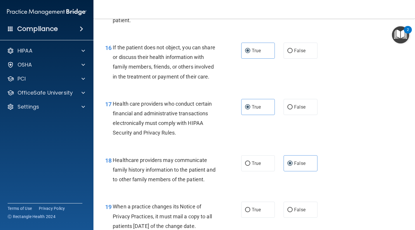
scroll to position [885, 0]
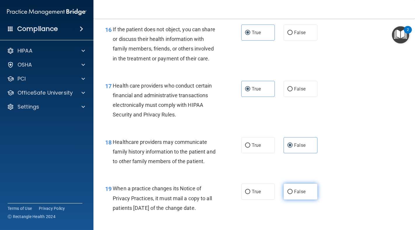
click at [290, 199] on label "False" at bounding box center [300, 192] width 34 height 16
click at [290, 194] on input "False" at bounding box center [289, 192] width 5 height 4
radio input "true"
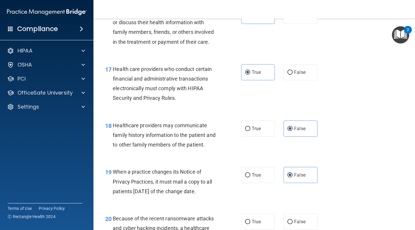
scroll to position [978, 0]
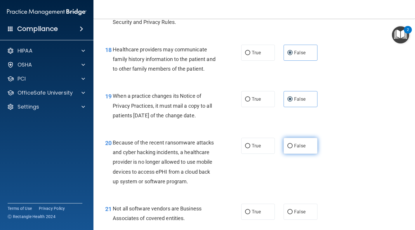
click at [287, 148] on input "False" at bounding box center [289, 146] width 5 height 4
radio input "true"
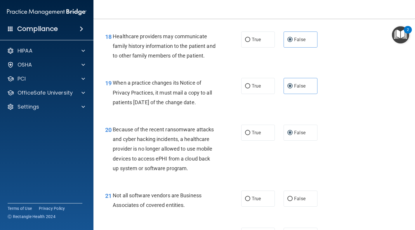
scroll to position [992, 0]
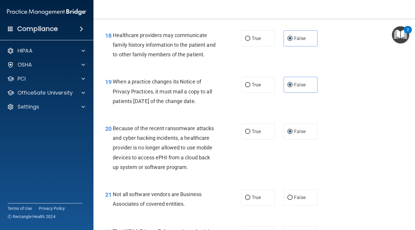
click at [243, 193] on div "21 Not all software vendors are Business Associates of covered entities. True F…" at bounding box center [254, 200] width 307 height 37
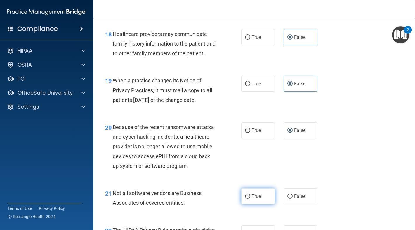
click at [252, 199] on span "True" at bounding box center [256, 196] width 9 height 6
click at [250, 199] on input "True" at bounding box center [247, 196] width 5 height 4
radio input "true"
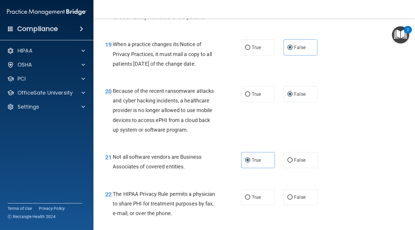
scroll to position [1036, 0]
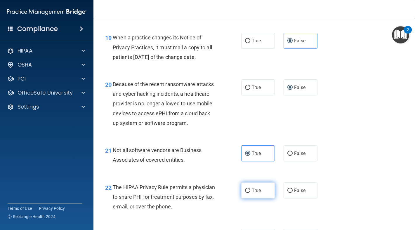
click at [254, 198] on label "True" at bounding box center [258, 190] width 34 height 16
click at [250, 193] on input "True" at bounding box center [247, 190] width 5 height 4
radio input "true"
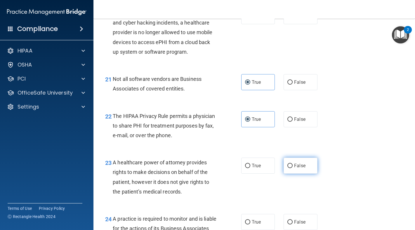
click at [287, 174] on label "False" at bounding box center [300, 166] width 34 height 16
click at [287, 168] on input "False" at bounding box center [289, 166] width 5 height 4
radio input "true"
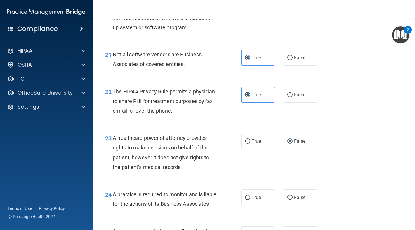
scroll to position [1133, 0]
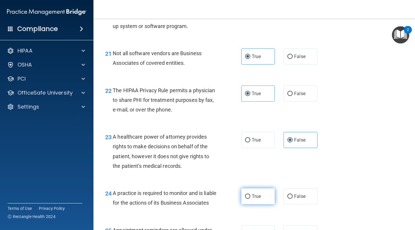
click at [246, 198] on input "True" at bounding box center [247, 196] width 5 height 4
radio input "true"
click at [246, 198] on label "True" at bounding box center [258, 196] width 34 height 16
click at [246, 198] on input "True" at bounding box center [247, 196] width 5 height 4
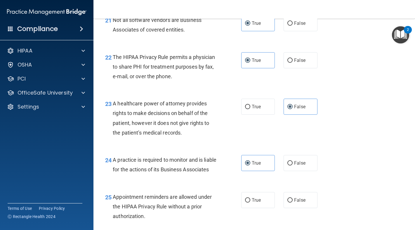
scroll to position [1178, 0]
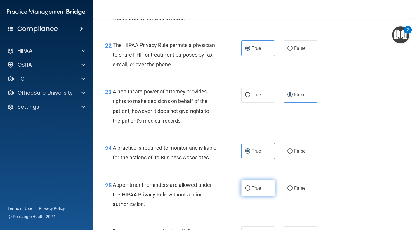
click at [254, 196] on label "True" at bounding box center [258, 188] width 34 height 16
click at [250, 191] on input "True" at bounding box center [247, 188] width 5 height 4
radio input "true"
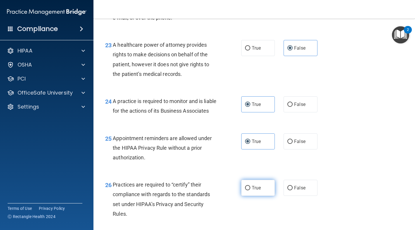
scroll to position [1237, 0]
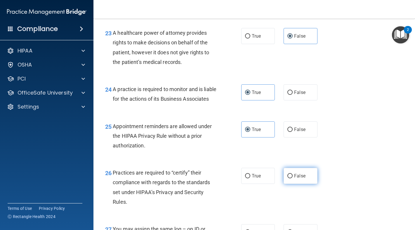
click at [291, 184] on label "False" at bounding box center [300, 176] width 34 height 16
click at [291, 178] on input "False" at bounding box center [289, 176] width 5 height 4
radio input "true"
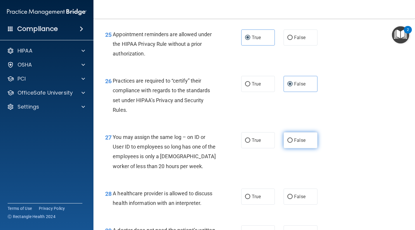
click at [299, 148] on label "False" at bounding box center [300, 140] width 34 height 16
click at [292, 143] on input "False" at bounding box center [289, 140] width 5 height 4
radio input "true"
click at [299, 143] on span "False" at bounding box center [299, 140] width 11 height 6
click at [292, 143] on input "False" at bounding box center [289, 140] width 5 height 4
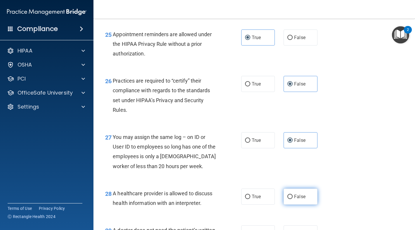
scroll to position [1341, 0]
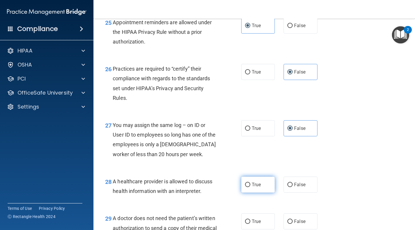
click at [245, 187] on input "True" at bounding box center [247, 185] width 5 height 4
radio input "true"
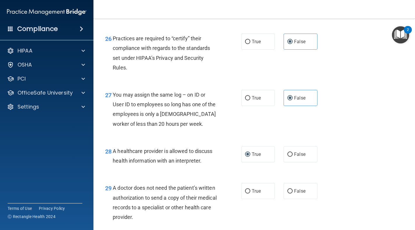
scroll to position [1390, 0]
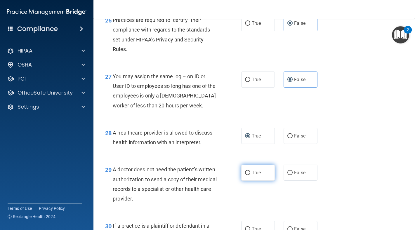
click at [255, 175] on span "True" at bounding box center [256, 173] width 9 height 6
click at [250, 175] on input "True" at bounding box center [247, 173] width 5 height 4
radio input "true"
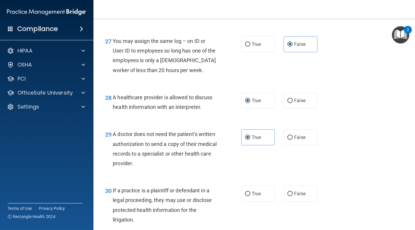
scroll to position [1437, 0]
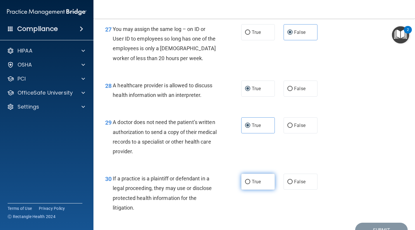
click at [252, 184] on span "True" at bounding box center [256, 182] width 9 height 6
click at [250, 184] on input "True" at bounding box center [247, 182] width 5 height 4
radio input "true"
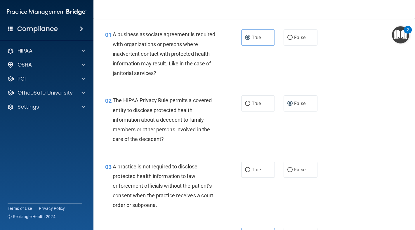
scroll to position [35, 0]
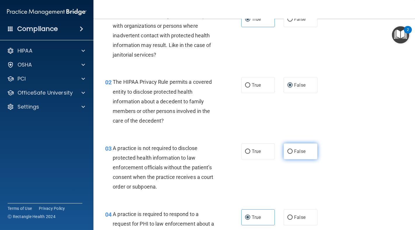
click at [294, 151] on span "False" at bounding box center [299, 152] width 11 height 6
click at [292, 151] on input "False" at bounding box center [289, 151] width 5 height 4
radio input "true"
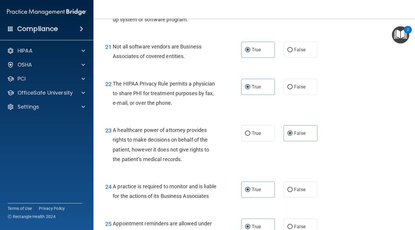
scroll to position [1479, 0]
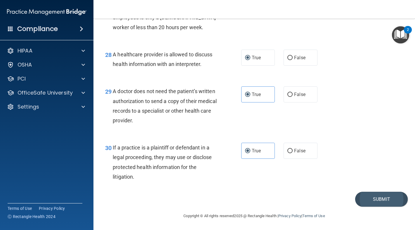
click at [373, 203] on button "Submit" at bounding box center [381, 199] width 53 height 15
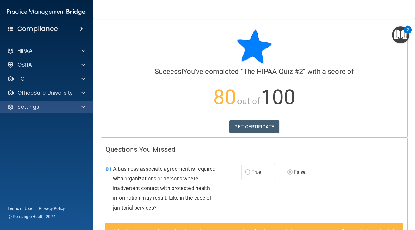
click at [74, 108] on div "Settings" at bounding box center [39, 106] width 72 height 7
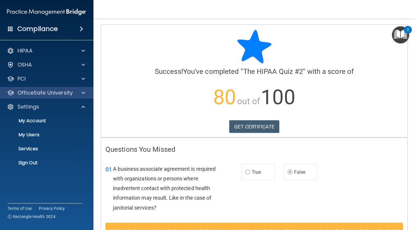
click at [73, 97] on div "OfficeSafe University" at bounding box center [47, 93] width 94 height 12
click at [75, 93] on div "OfficeSafe University" at bounding box center [46, 92] width 87 height 7
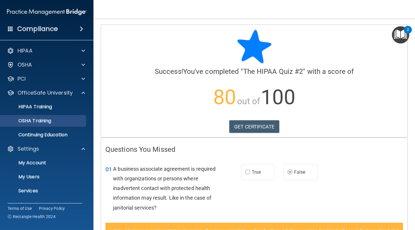
click at [66, 117] on link "OSHA Training" at bounding box center [40, 121] width 92 height 12
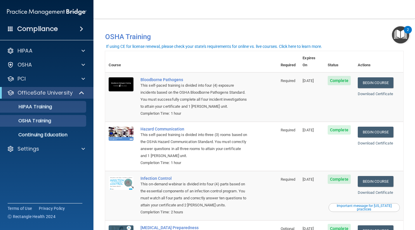
click at [59, 107] on div "HIPAA Training" at bounding box center [44, 107] width 80 height 6
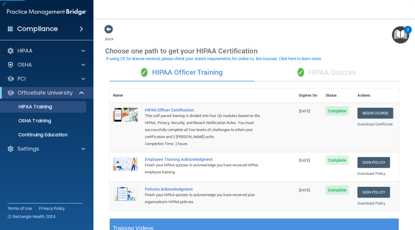
click at [313, 74] on div "✓ HIPAA Quizzes" at bounding box center [326, 73] width 145 height 18
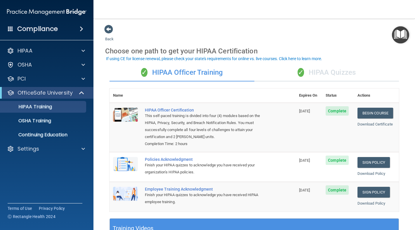
click at [310, 76] on div "✓ HIPAA Quizzes" at bounding box center [326, 73] width 145 height 18
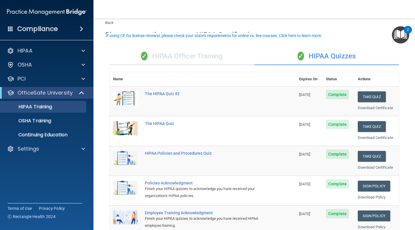
scroll to position [23, 0]
